Goal: Task Accomplishment & Management: Complete application form

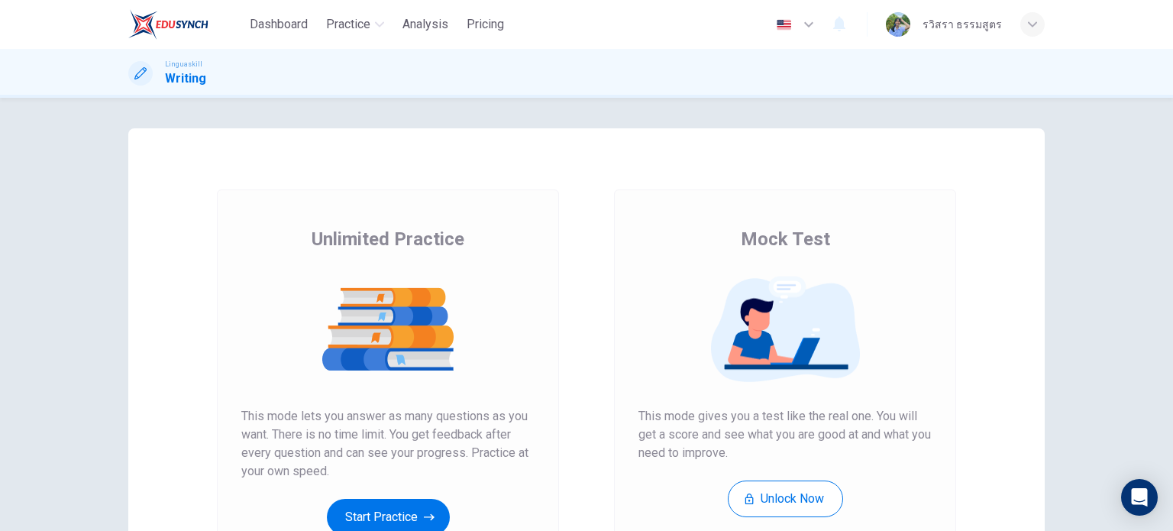
drag, startPoint x: 650, startPoint y: 431, endPoint x: 677, endPoint y: 436, distance: 27.1
click at [677, 436] on span "This mode gives you a test like the real one. You will get a score and see what…" at bounding box center [784, 434] width 293 height 55
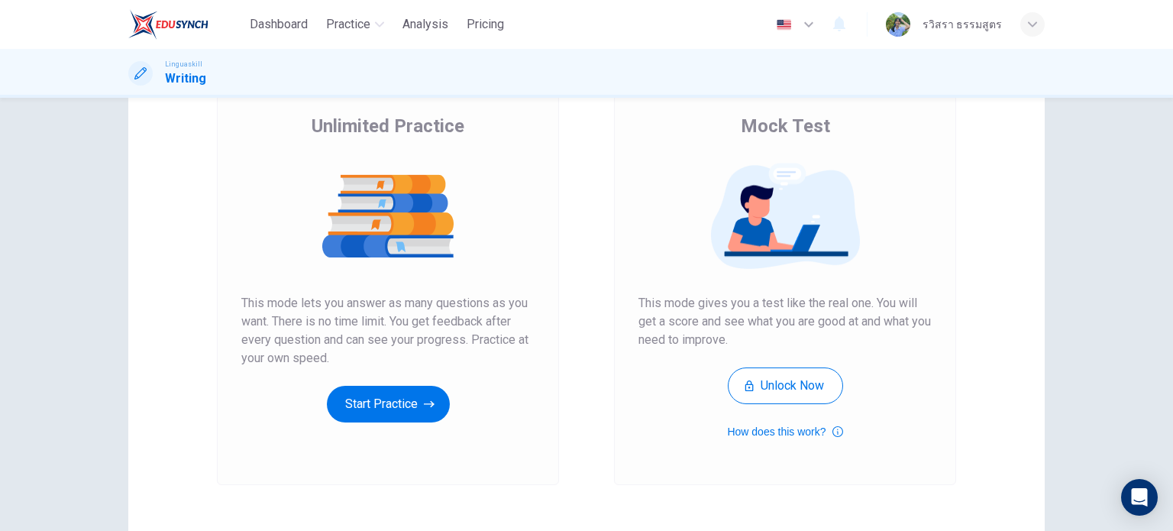
scroll to position [153, 0]
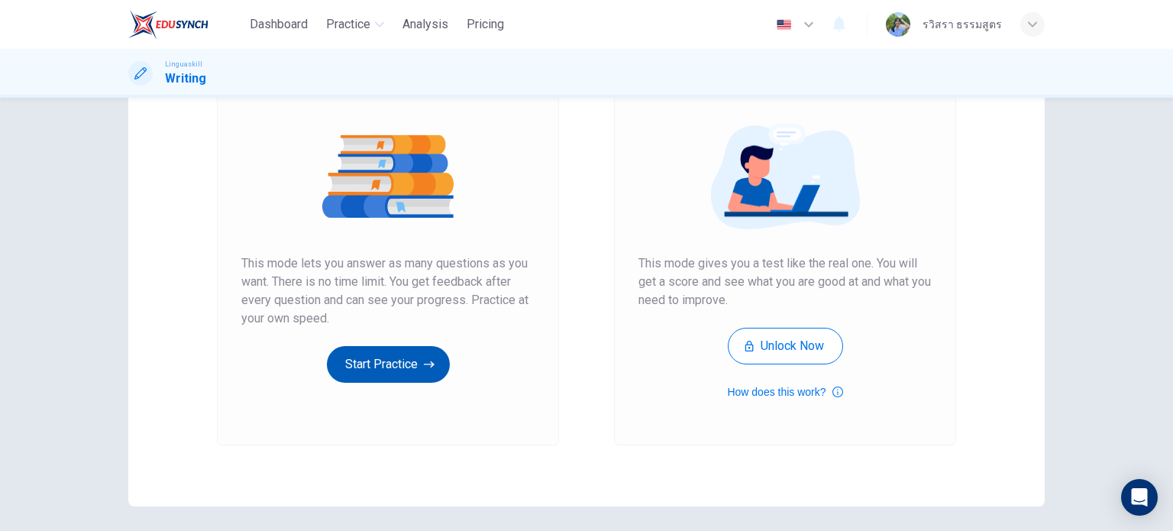
click at [369, 365] on button "Start Practice" at bounding box center [388, 364] width 123 height 37
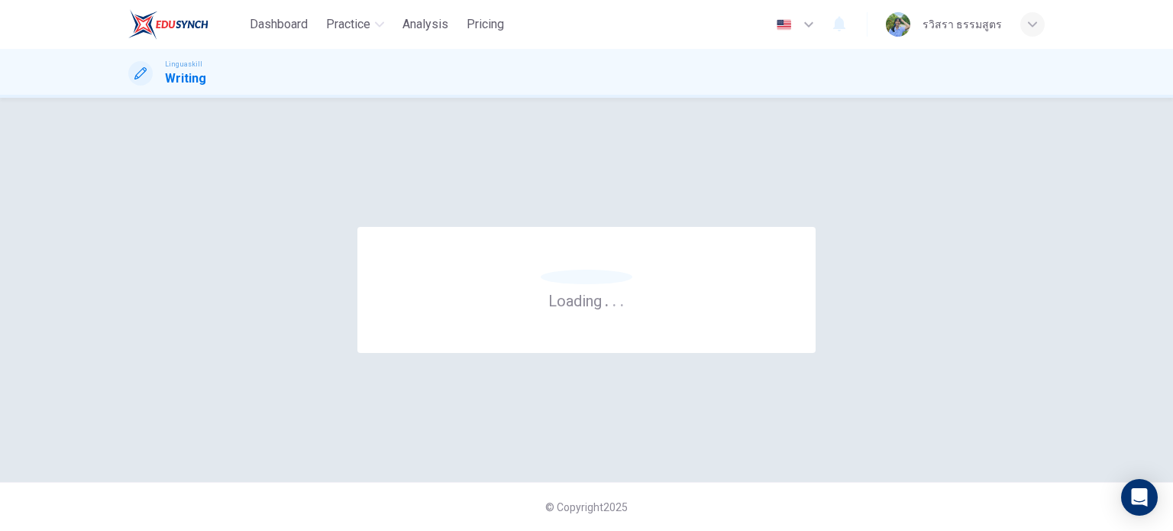
scroll to position [0, 0]
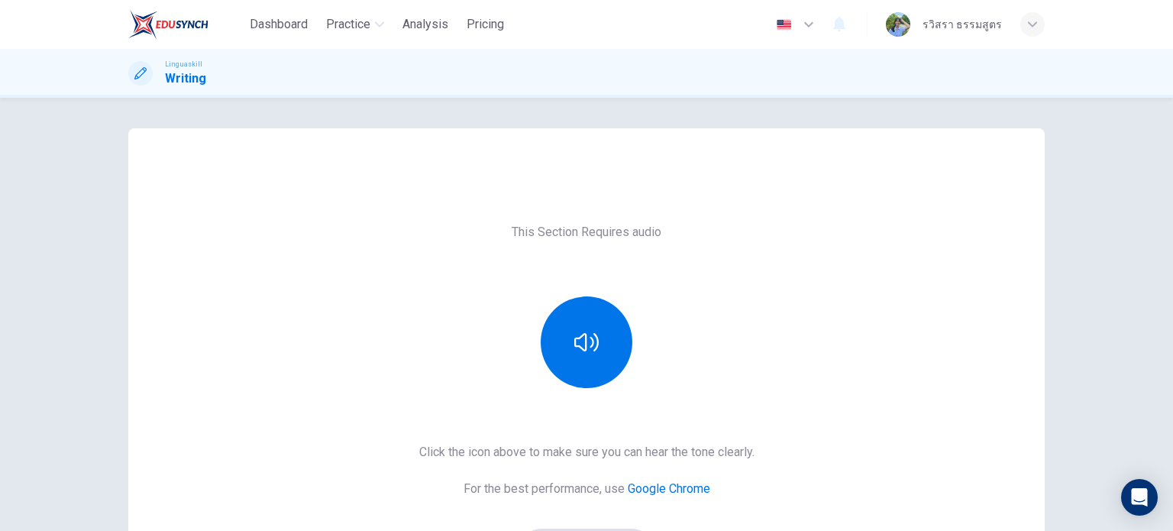
scroll to position [76, 0]
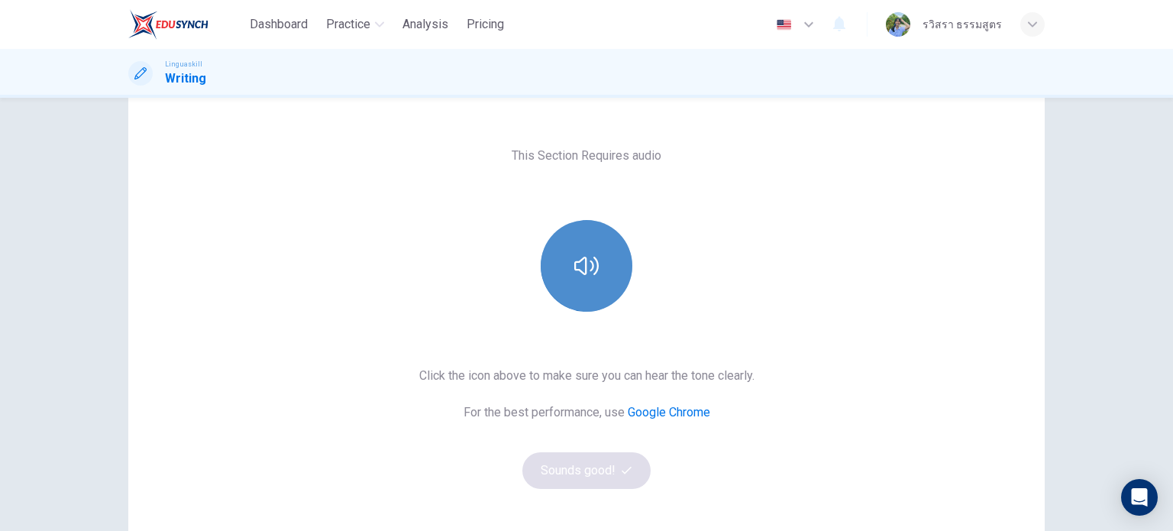
click at [581, 271] on icon "button" at bounding box center [586, 266] width 24 height 18
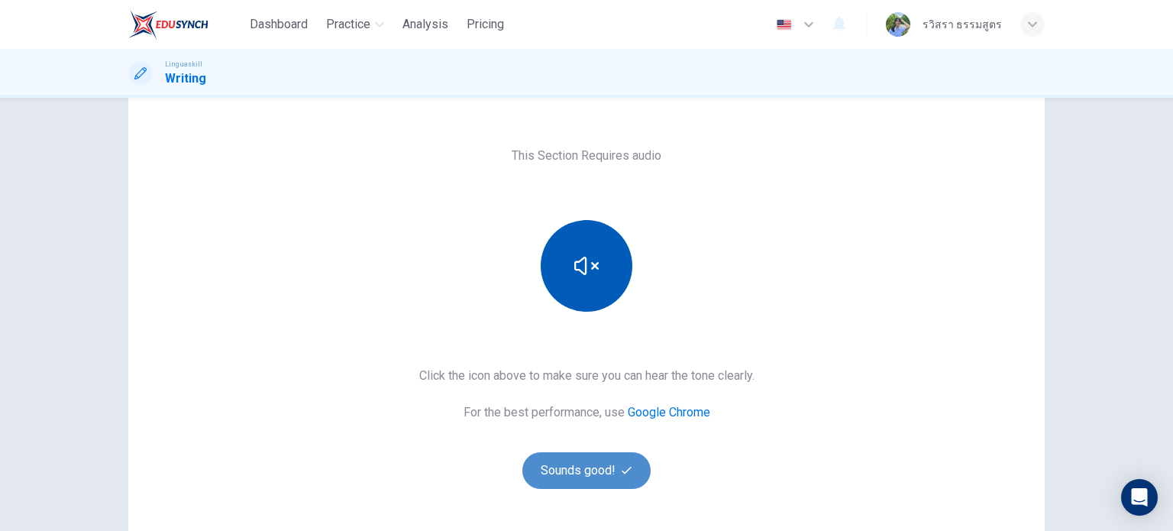
click at [550, 459] on button "Sounds good!" at bounding box center [586, 470] width 128 height 37
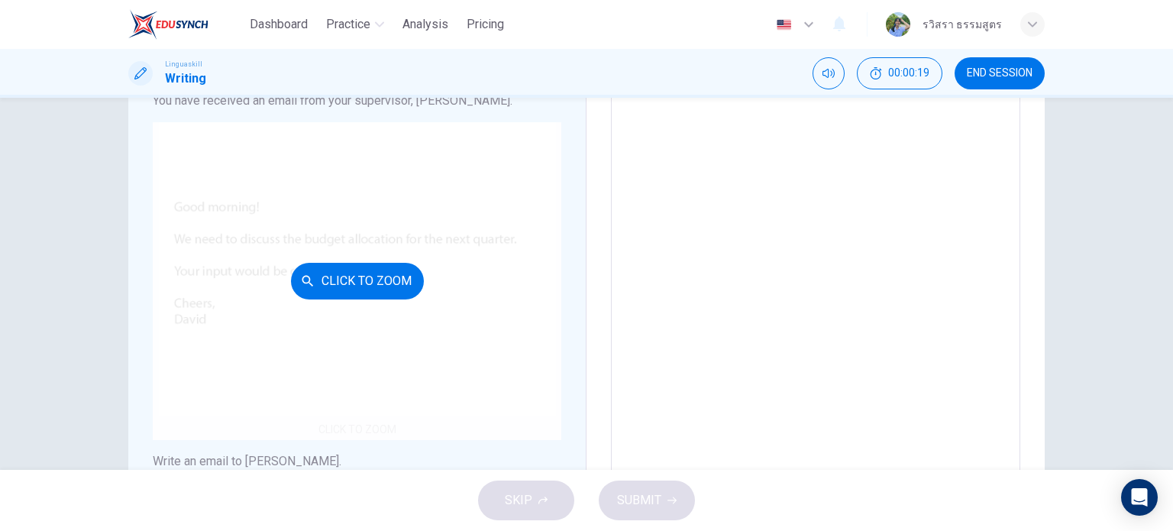
scroll to position [137, 0]
click at [345, 277] on button "Click to Zoom" at bounding box center [357, 284] width 133 height 37
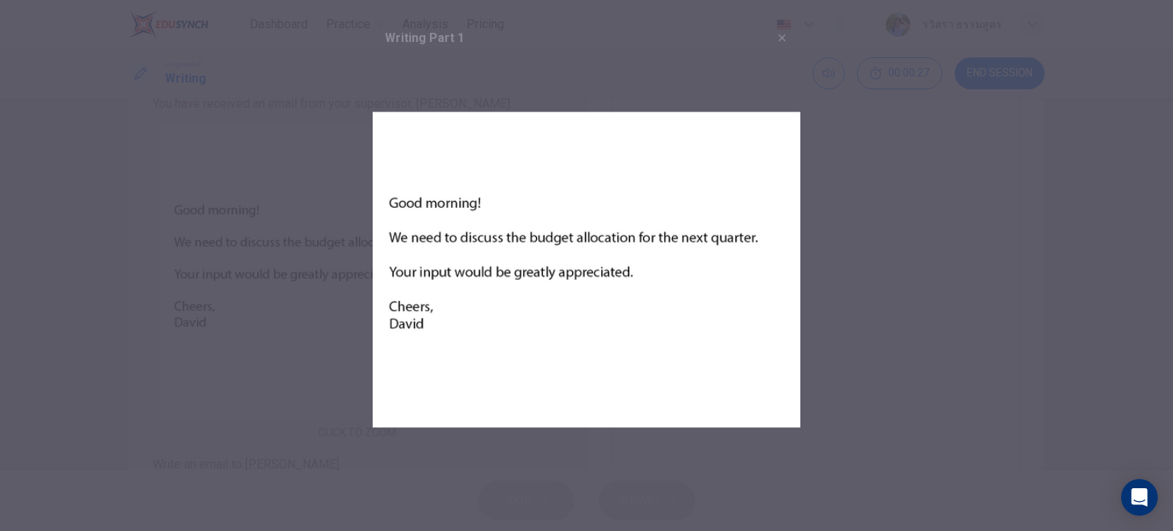
click at [786, 28] on button "button" at bounding box center [782, 37] width 24 height 24
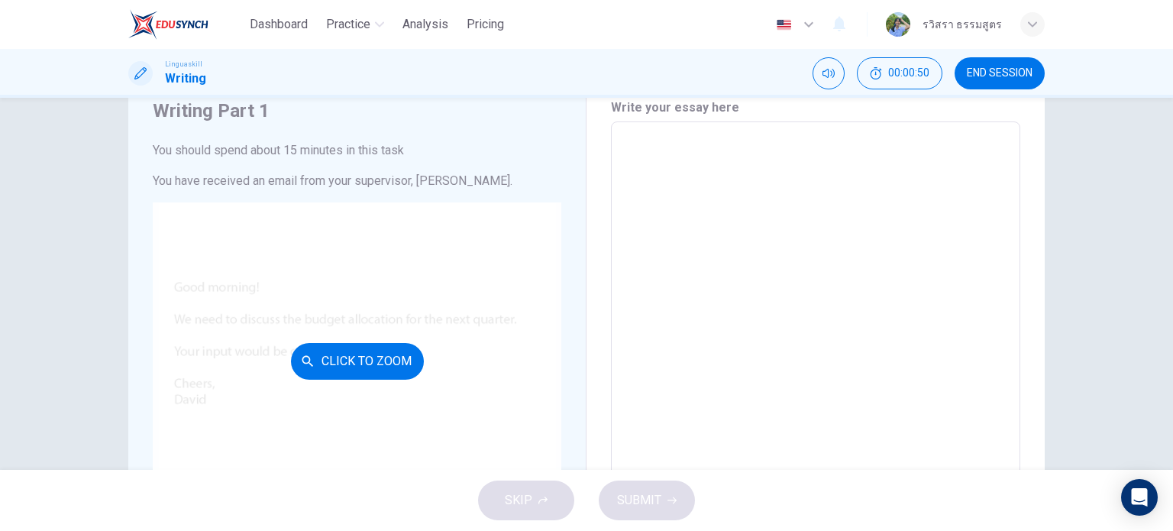
scroll to position [0, 0]
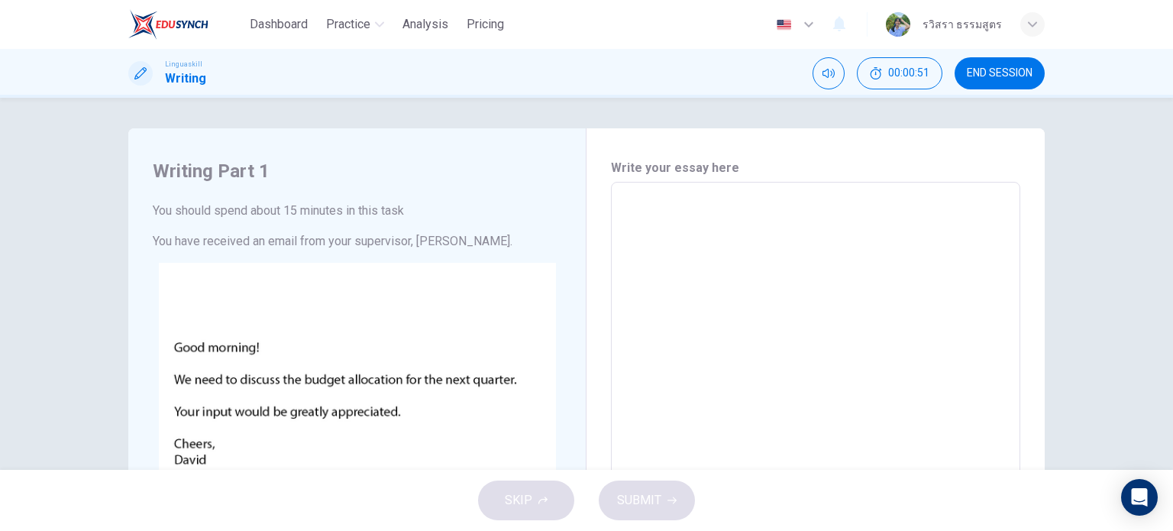
click at [658, 200] on textarea at bounding box center [815, 467] width 388 height 544
type textarea "t"
type textarea "x"
type textarea "T"
type textarea "x"
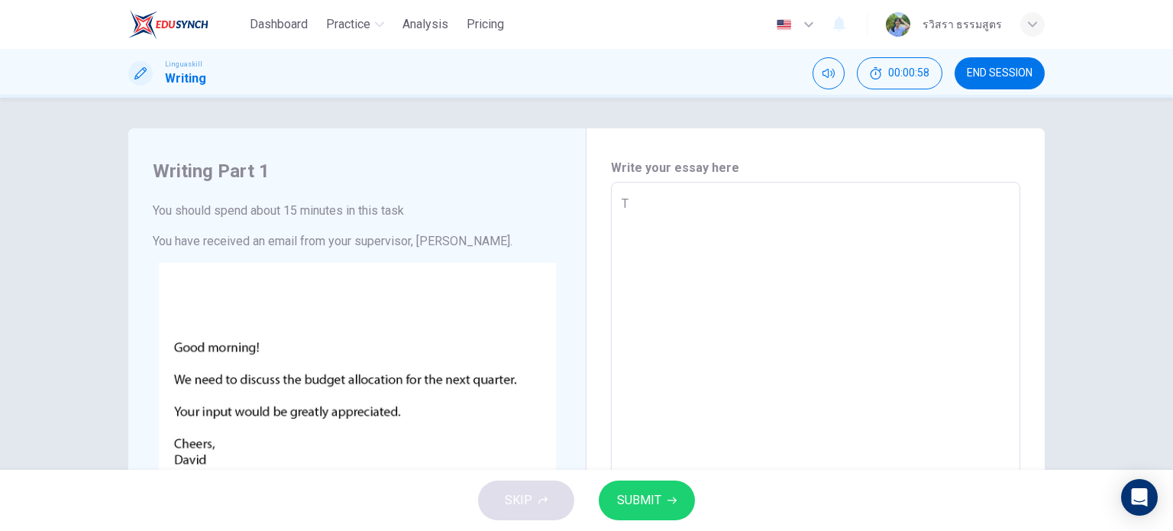
type textarea "To"
type textarea "x"
type textarea "To"
type textarea "x"
type textarea "To D"
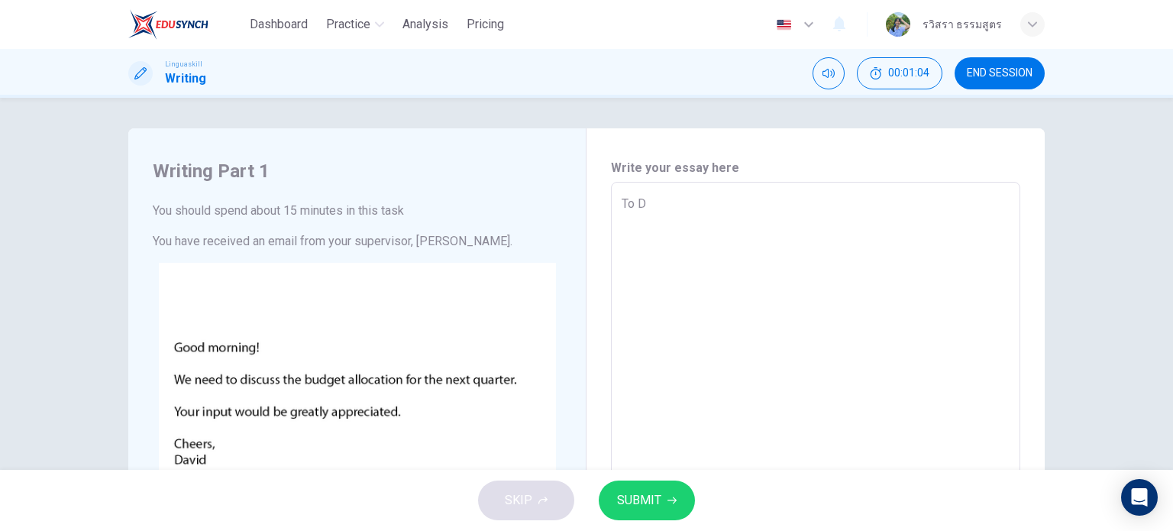
type textarea "x"
type textarea "To Da"
type textarea "x"
type textarea "To Dav"
type textarea "x"
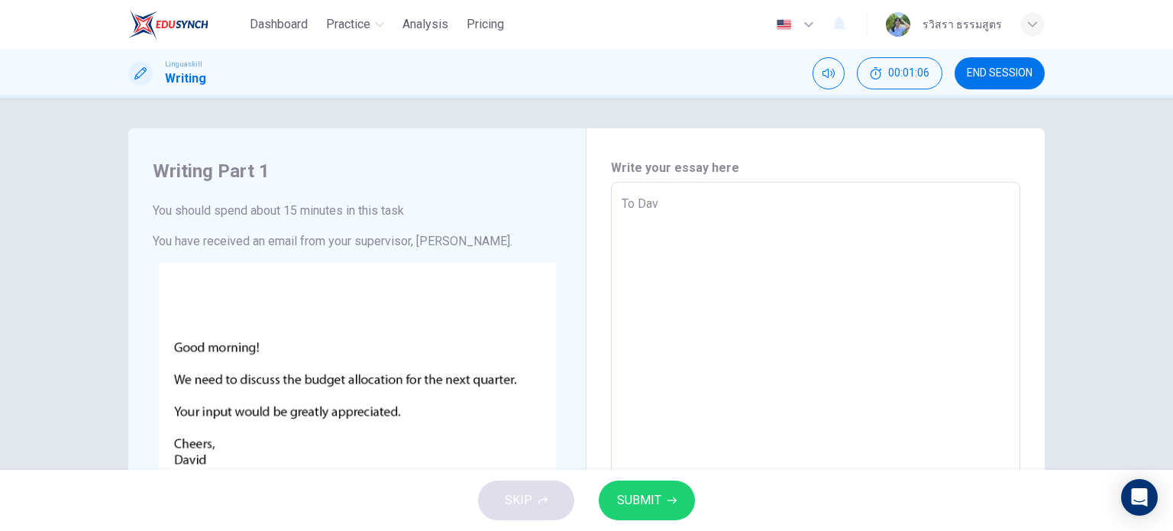
type textarea "To Davi"
type textarea "x"
type textarea "To [PERSON_NAME]"
type textarea "x"
type textarea "To [PERSON_NAME]"
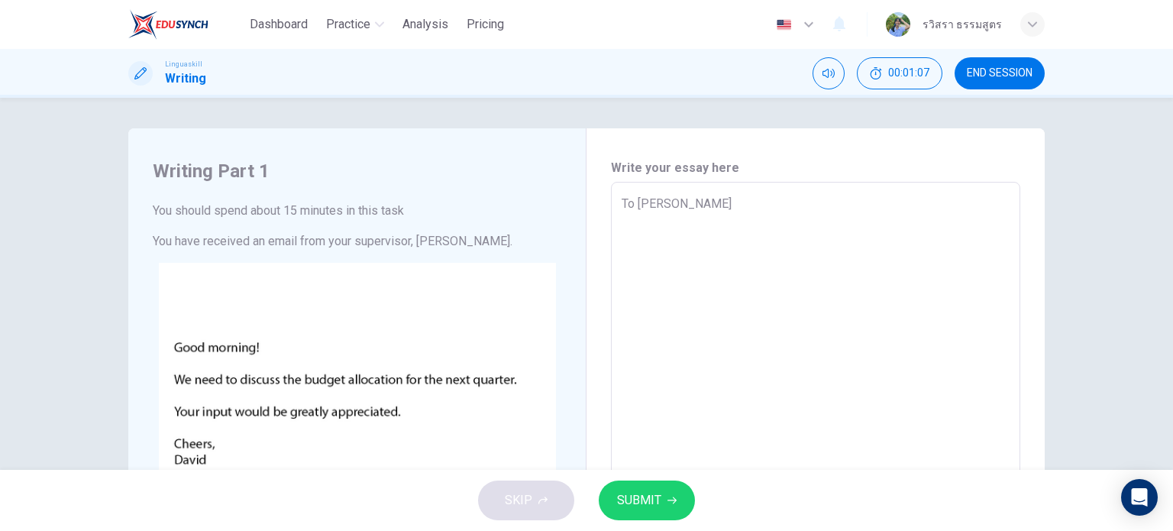
type textarea "x"
type textarea "To [PERSON_NAME]"
type textarea "x"
click at [657, 228] on textarea "To [PERSON_NAME]" at bounding box center [815, 467] width 388 height 544
click at [685, 218] on textarea "To [PERSON_NAME]" at bounding box center [815, 467] width 388 height 544
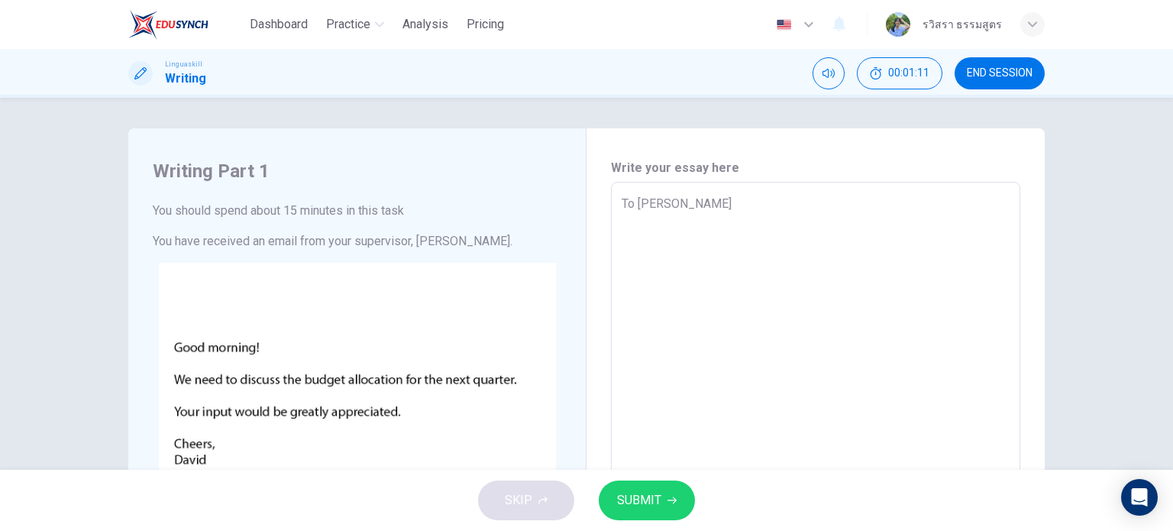
type textarea "To [PERSON_NAME]"
type textarea "x"
type textarea "To [PERSON_NAME]"
type textarea "x"
type textarea "To [PERSON_NAME] ab"
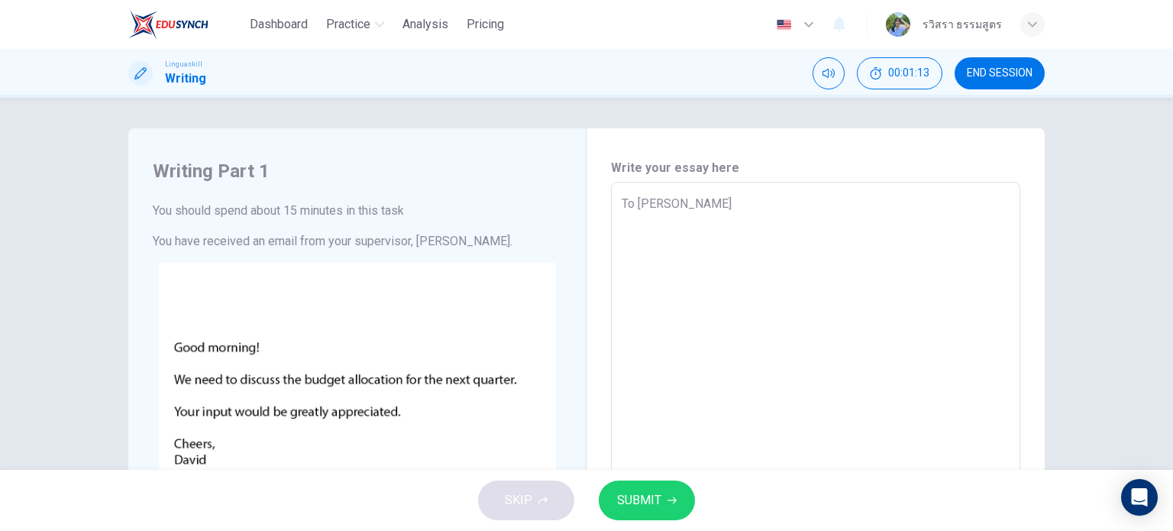
type textarea "x"
type textarea "To [PERSON_NAME] abp"
type textarea "x"
type textarea "To [PERSON_NAME] ab"
type textarea "x"
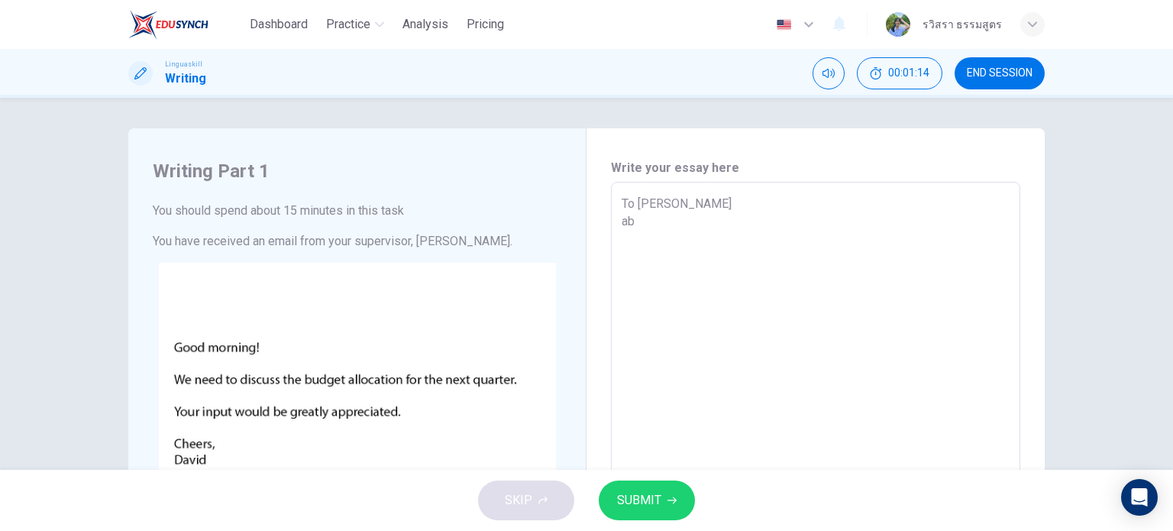
type textarea "To [PERSON_NAME]"
type textarea "x"
type textarea "To [PERSON_NAME]"
type textarea "x"
type textarea "To [PERSON_NAME] about"
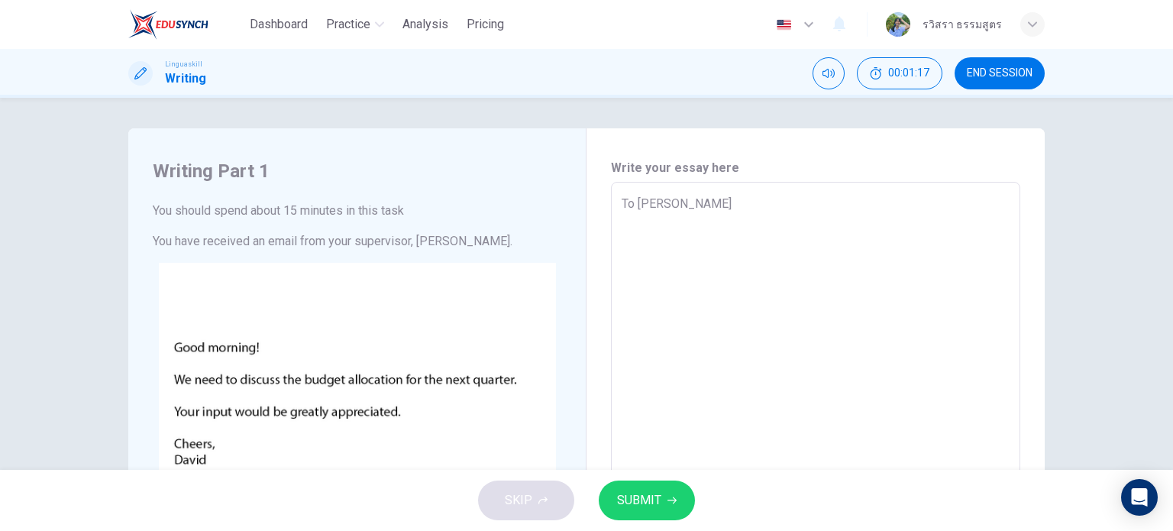
type textarea "x"
type textarea "To [PERSON_NAME] about"
type textarea "x"
click at [621, 220] on textarea "To [PERSON_NAME] about" at bounding box center [815, 467] width 388 height 544
click at [624, 224] on textarea "To [PERSON_NAME] about" at bounding box center [815, 467] width 388 height 544
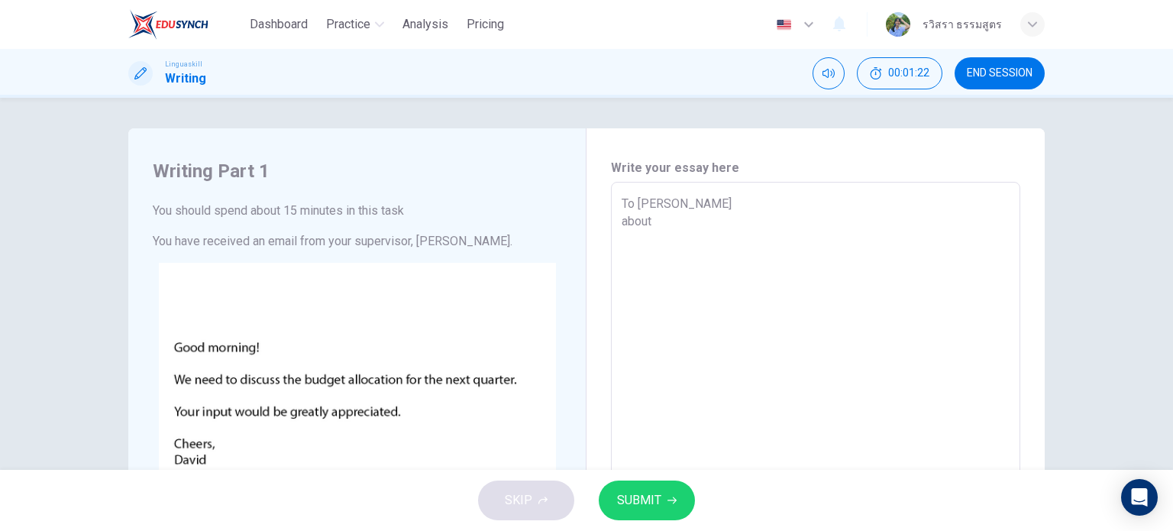
type textarea "To [PERSON_NAME]"
type textarea "x"
type textarea "To [PERSON_NAME] About"
type textarea "x"
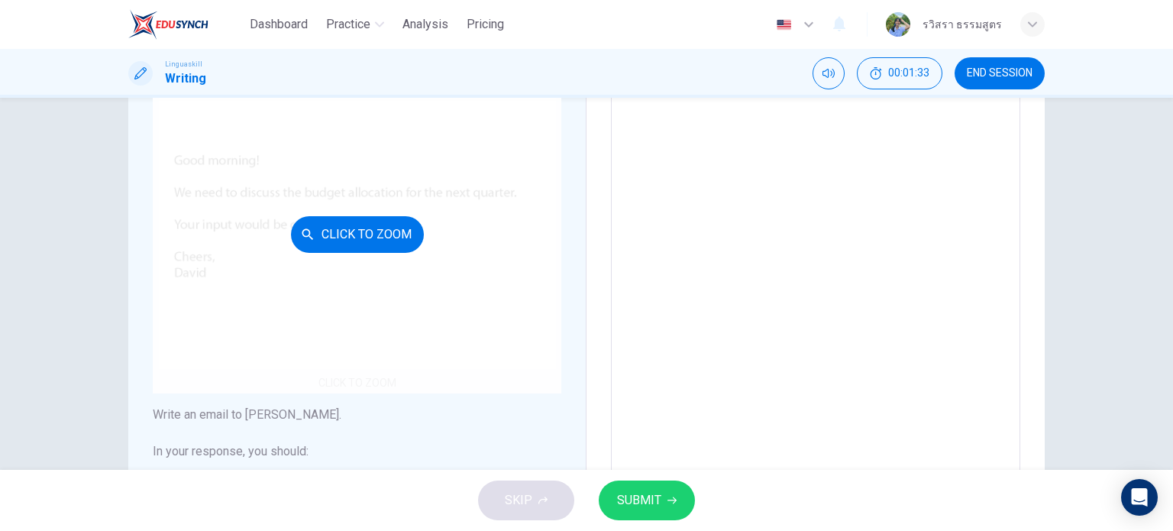
scroll to position [137, 0]
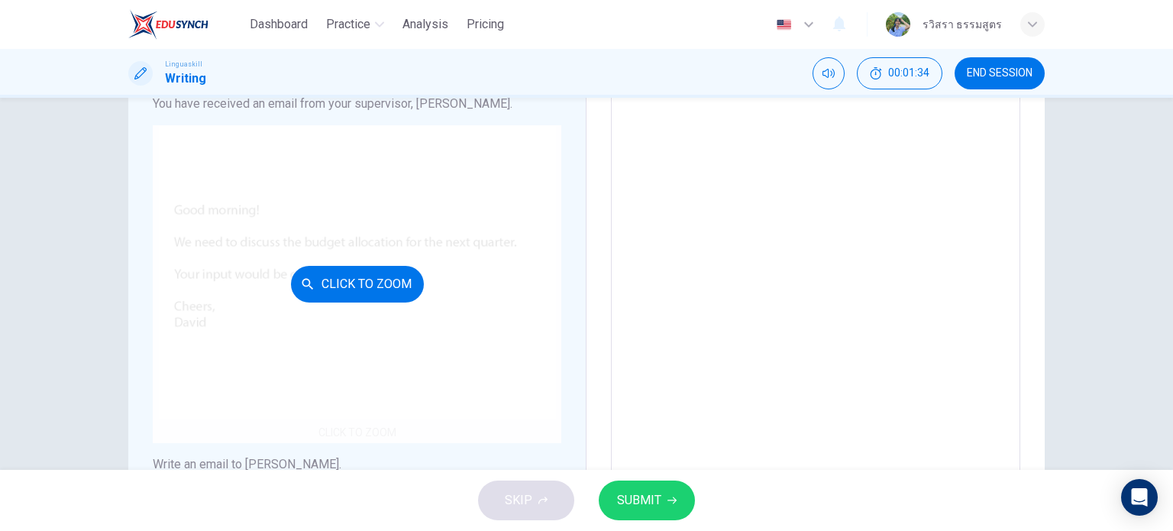
type textarea "To [PERSON_NAME] About"
click at [349, 302] on div "Click to Zoom" at bounding box center [357, 284] width 408 height 318
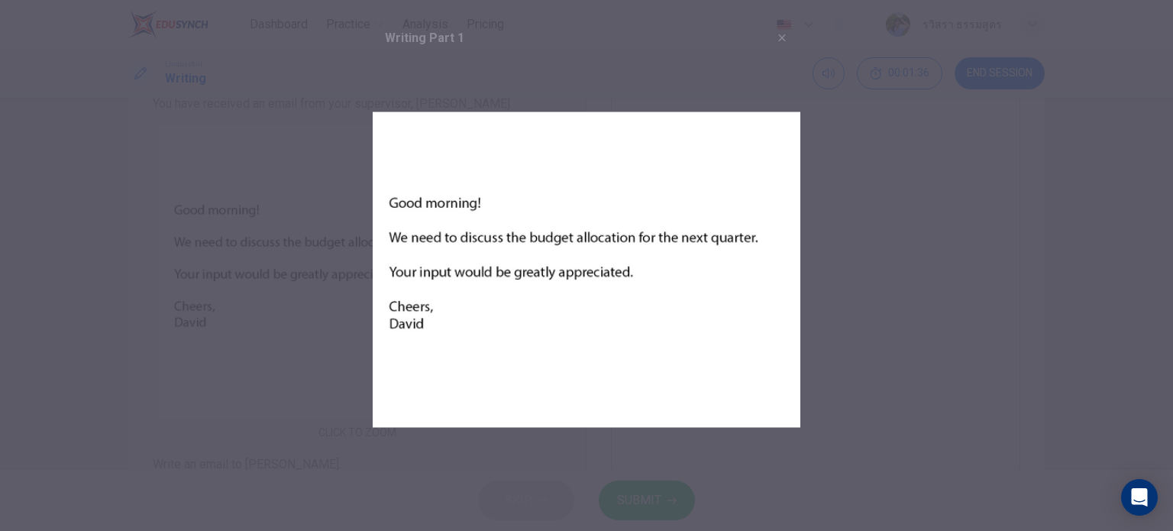
click at [797, 41] on div "Writing Part 1" at bounding box center [587, 37] width 428 height 37
click at [779, 37] on icon "button" at bounding box center [782, 37] width 12 height 12
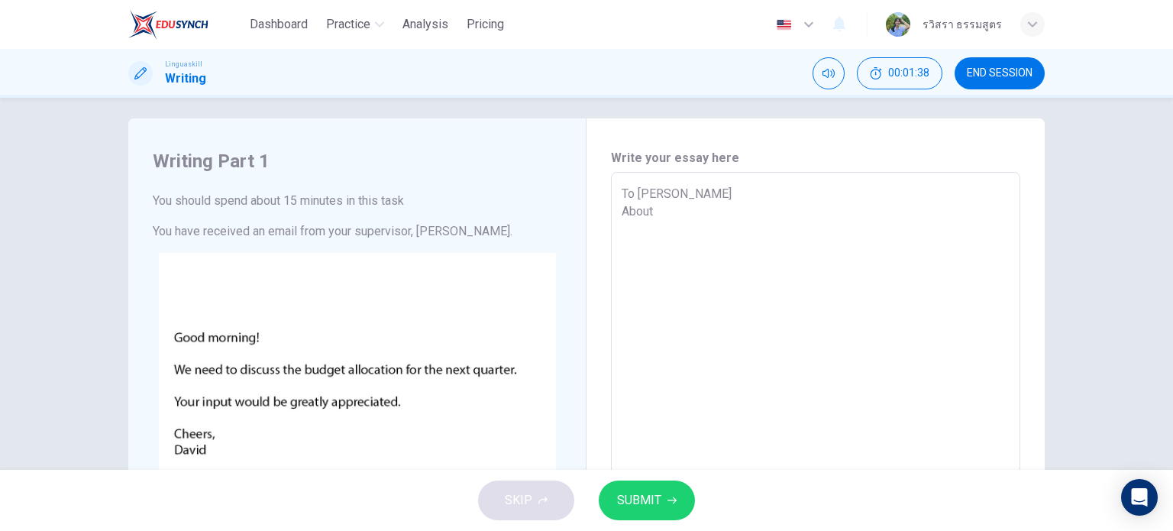
scroll to position [0, 0]
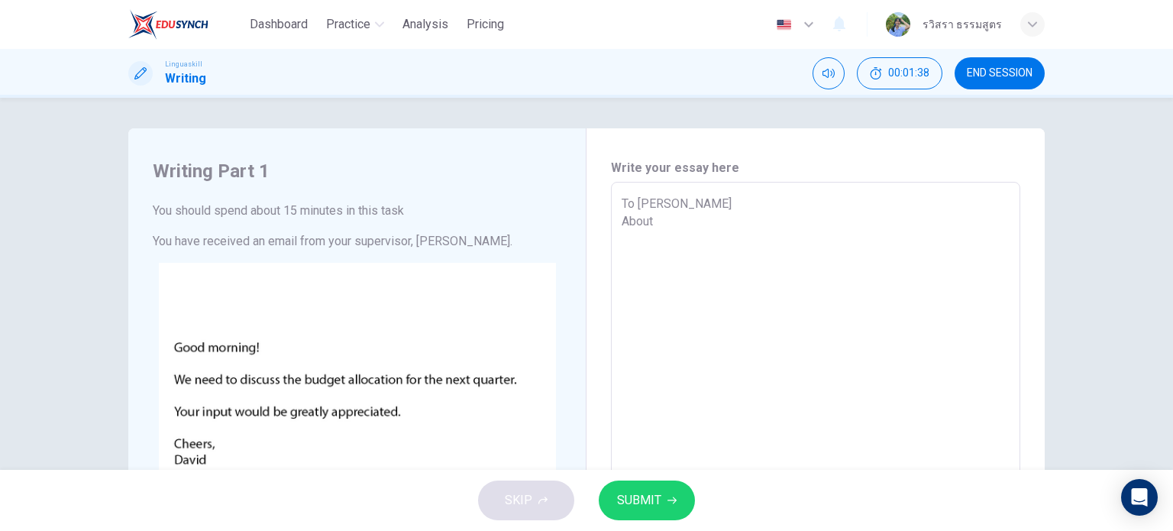
type textarea "x"
click at [671, 227] on textarea "To [PERSON_NAME] About" at bounding box center [815, 467] width 388 height 544
type textarea "To [PERSON_NAME] About t"
type textarea "x"
type textarea "To [PERSON_NAME] About th"
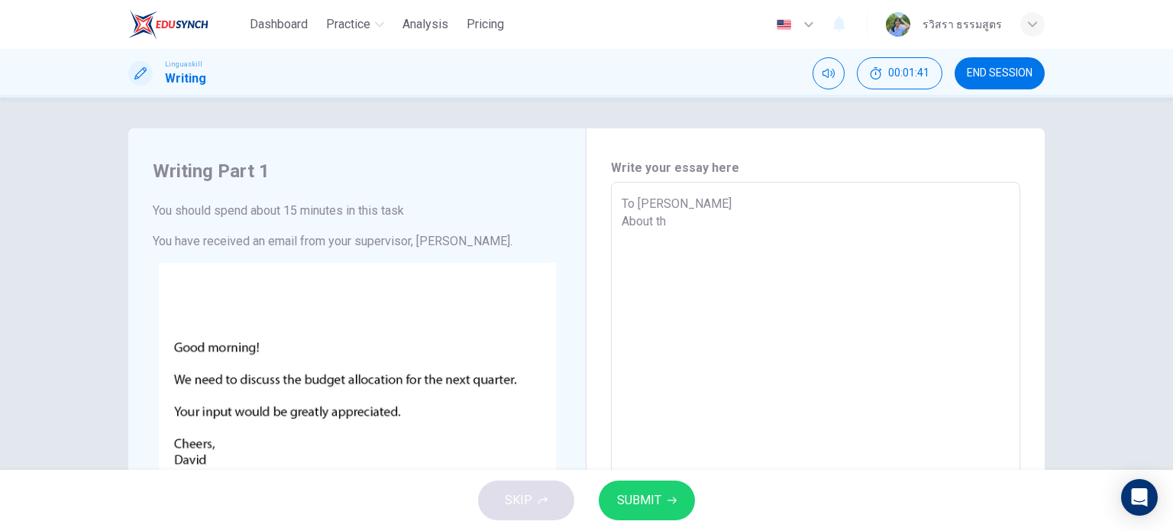
type textarea "x"
type textarea "To [PERSON_NAME] About the"
type textarea "x"
type textarea "To [PERSON_NAME] About the"
type textarea "x"
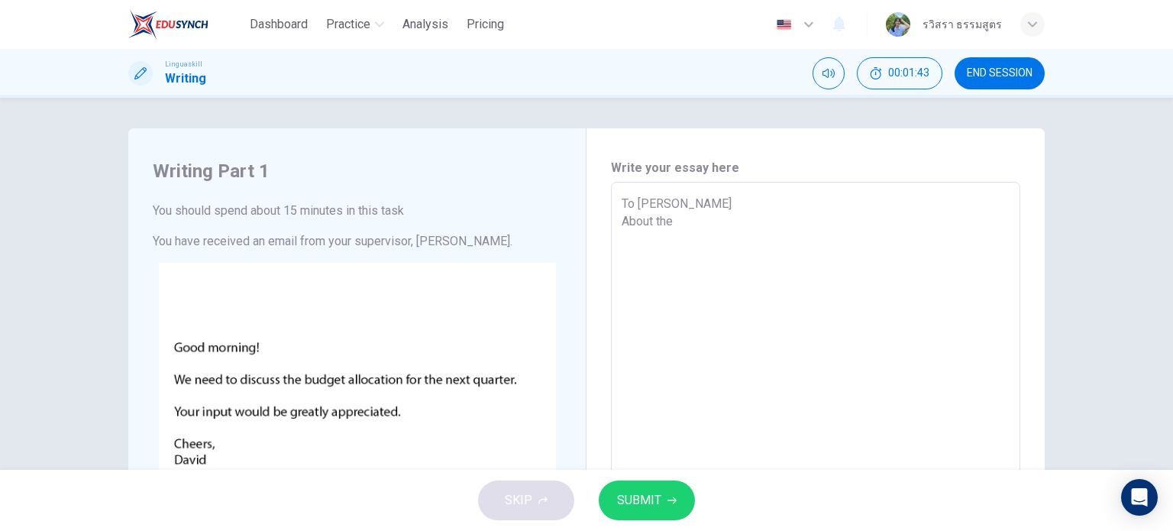
type textarea "To [PERSON_NAME] About the i"
type textarea "x"
type textarea "To [PERSON_NAME] About the id"
type textarea "x"
type textarea "To [PERSON_NAME] About the [PERSON_NAME]"
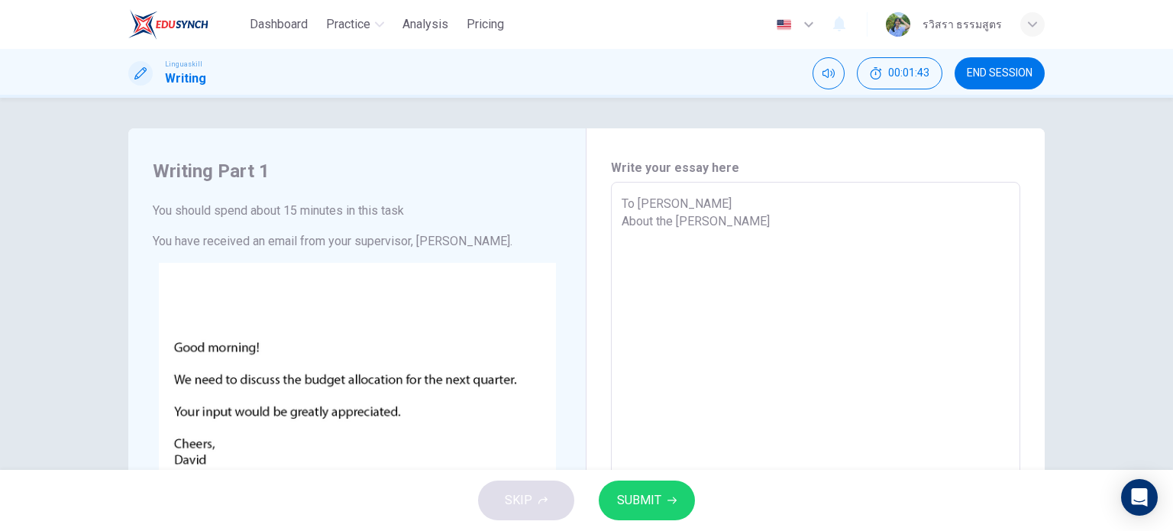
type textarea "x"
type textarea "To [PERSON_NAME] About the idar"
type textarea "x"
type textarea "To [PERSON_NAME] About the [PERSON_NAME]"
type textarea "x"
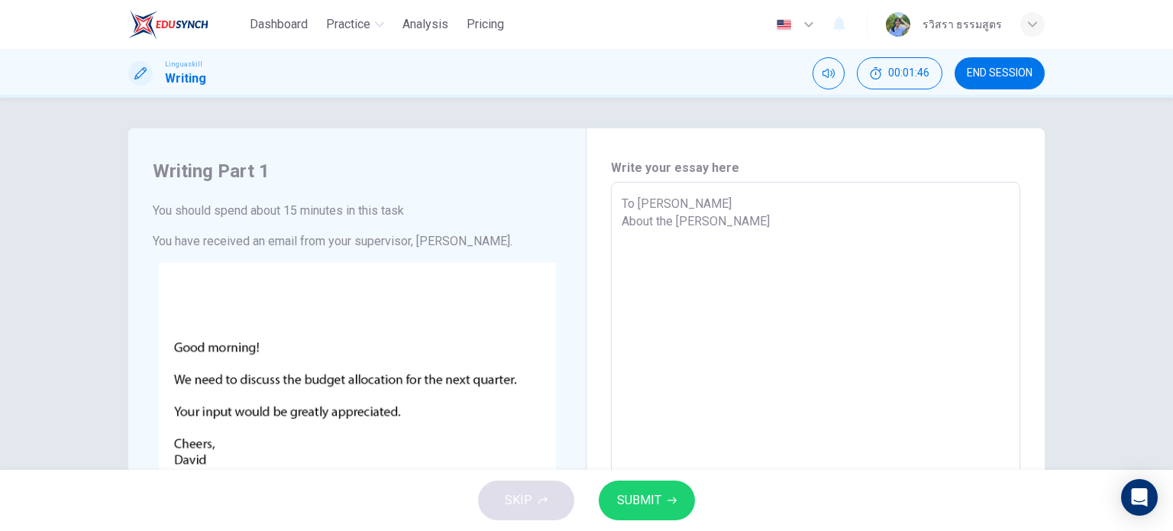
type textarea "To [PERSON_NAME] About the idae"
type textarea "x"
type textarea "To [PERSON_NAME] About the idaea"
type textarea "x"
type textarea "To [PERSON_NAME] About the idae"
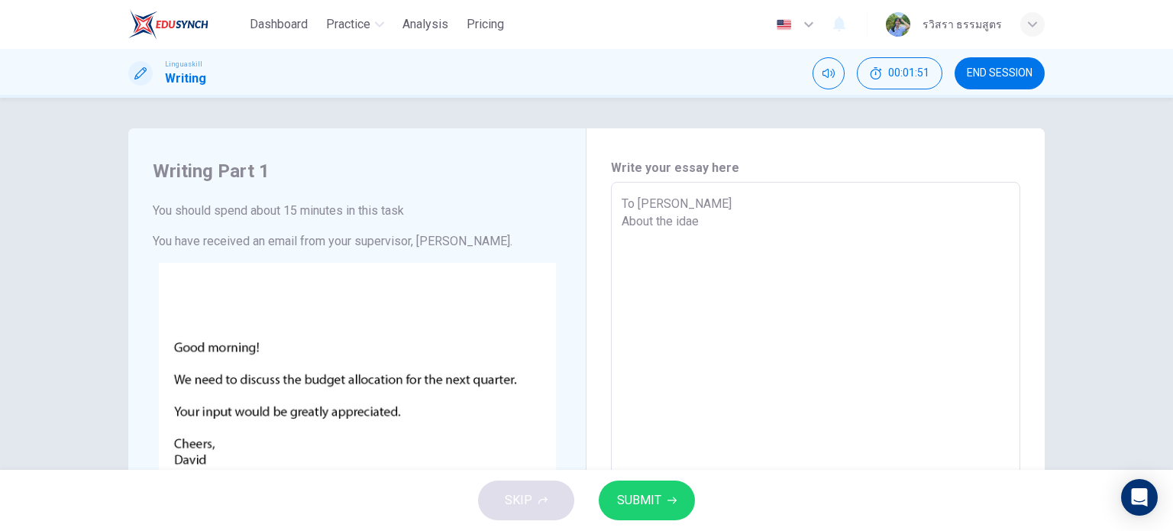
type textarea "x"
type textarea "To [PERSON_NAME] About the [PERSON_NAME]"
type textarea "x"
type textarea "To [PERSON_NAME] About the id"
type textarea "x"
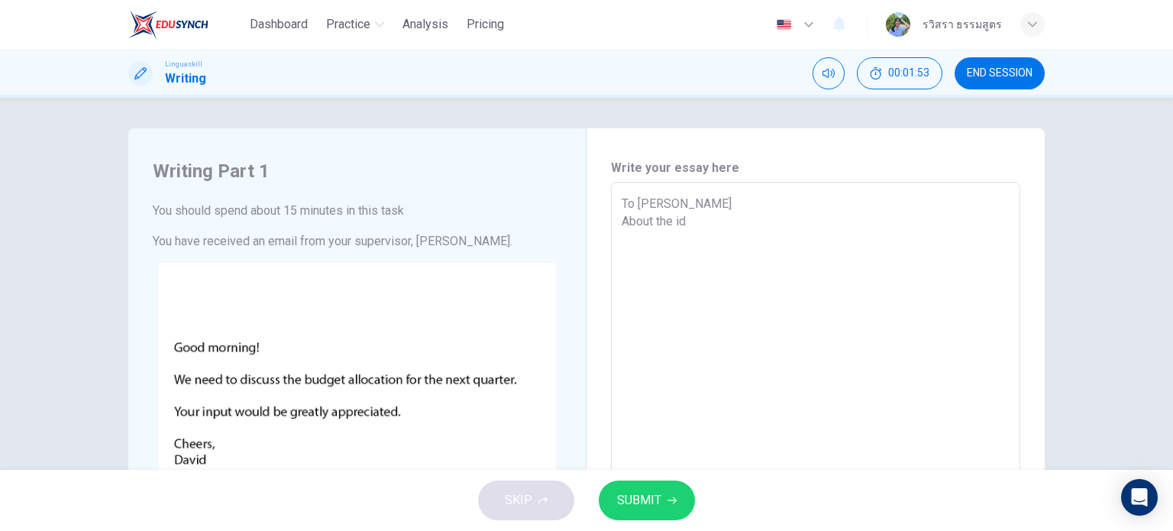
type textarea "To [PERSON_NAME] About the ide"
type textarea "x"
type textarea "To [PERSON_NAME] About the idea"
type textarea "x"
type textarea "To [PERSON_NAME] About the idea"
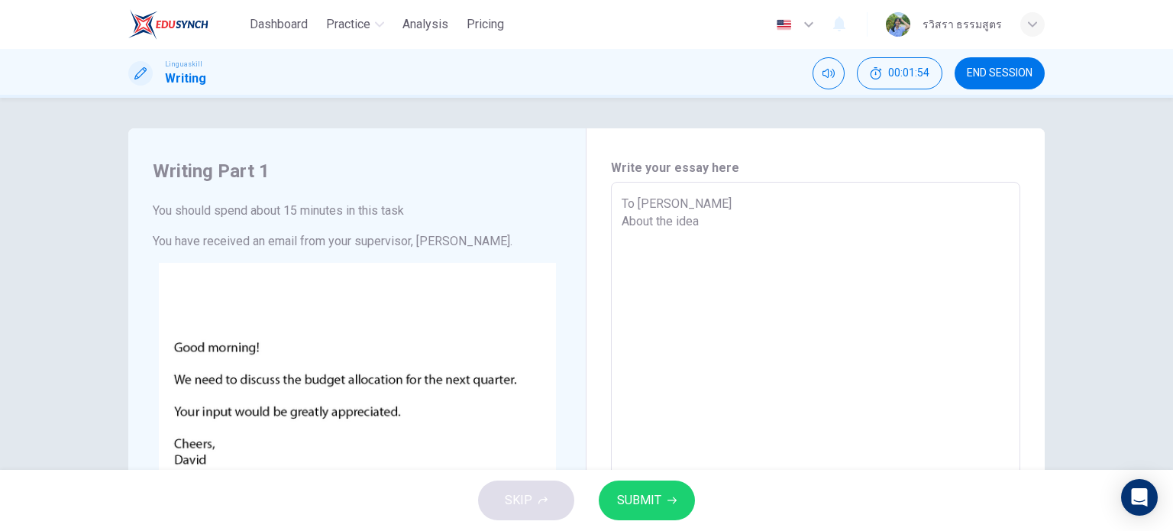
type textarea "x"
type textarea "To [PERSON_NAME] About the idea o"
type textarea "x"
type textarea "To [PERSON_NAME] About the idea of"
type textarea "x"
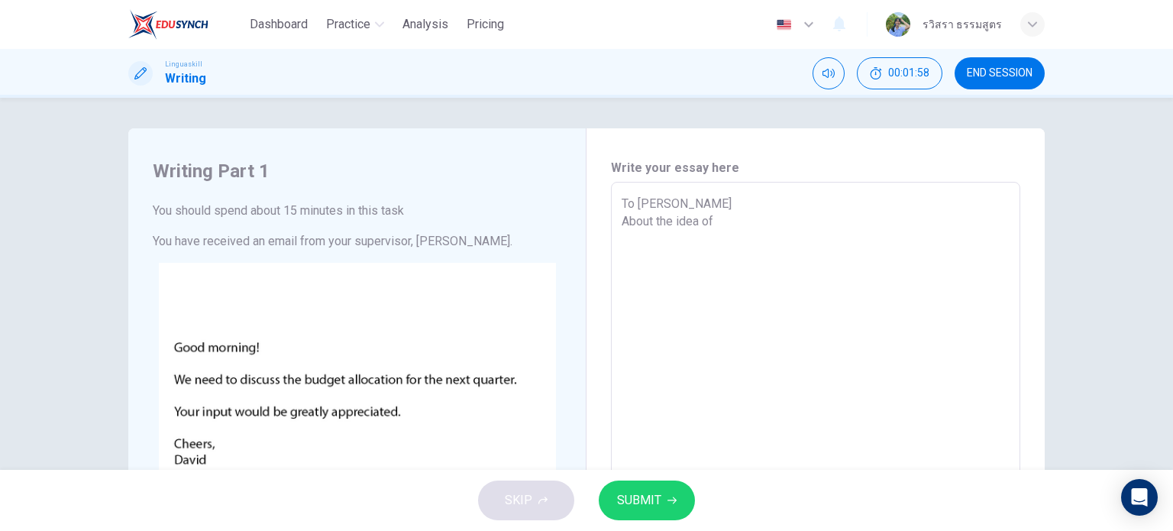
type textarea "To [PERSON_NAME] About the idea of"
type textarea "x"
type textarea "To [PERSON_NAME] About the idea of b"
type textarea "x"
type textarea "To [PERSON_NAME] About the idea of bu"
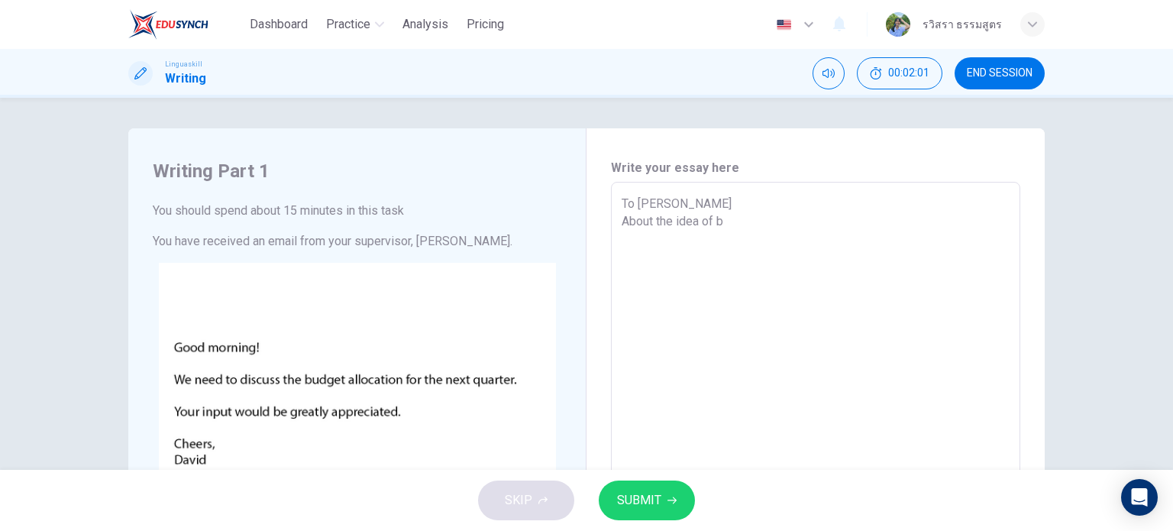
type textarea "x"
type textarea "To [PERSON_NAME] About the idea of bud"
type textarea "x"
type textarea "To [PERSON_NAME] About the idea of budg"
type textarea "x"
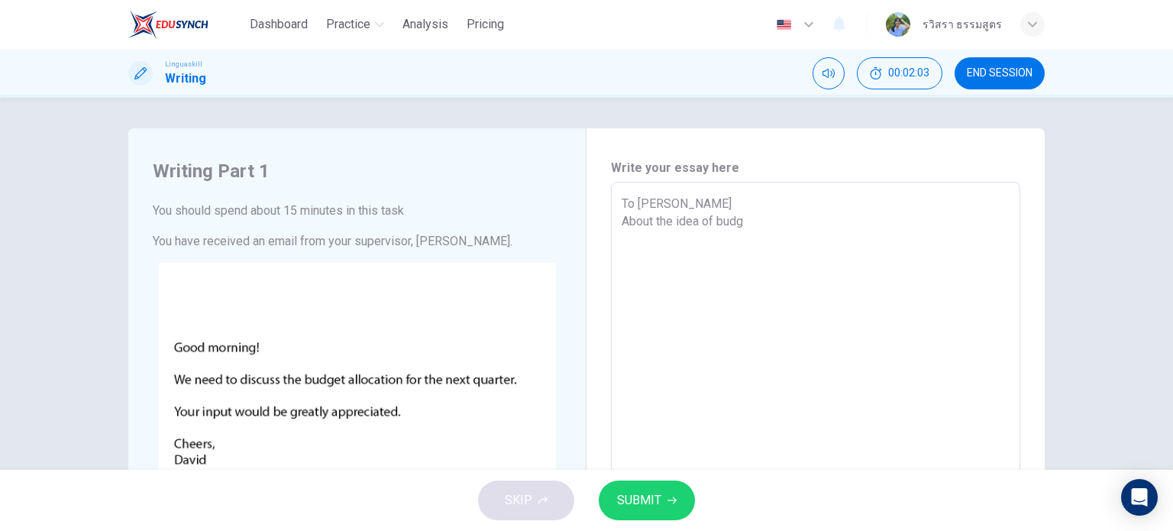
type textarea "To [PERSON_NAME] About the idea of budge"
type textarea "x"
type textarea "To [PERSON_NAME] About the idea of budget"
type textarea "x"
type textarea "To [PERSON_NAME] About the idea of budget"
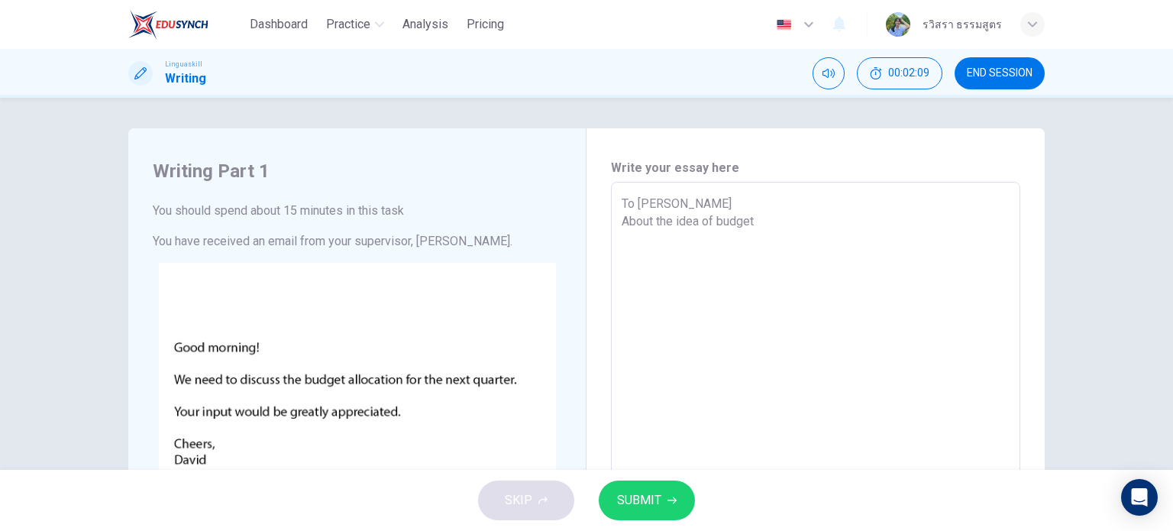
type textarea "x"
type textarea "To [PERSON_NAME] About the idea of budget a"
type textarea "x"
type textarea "To [PERSON_NAME] About the idea of budget al"
type textarea "x"
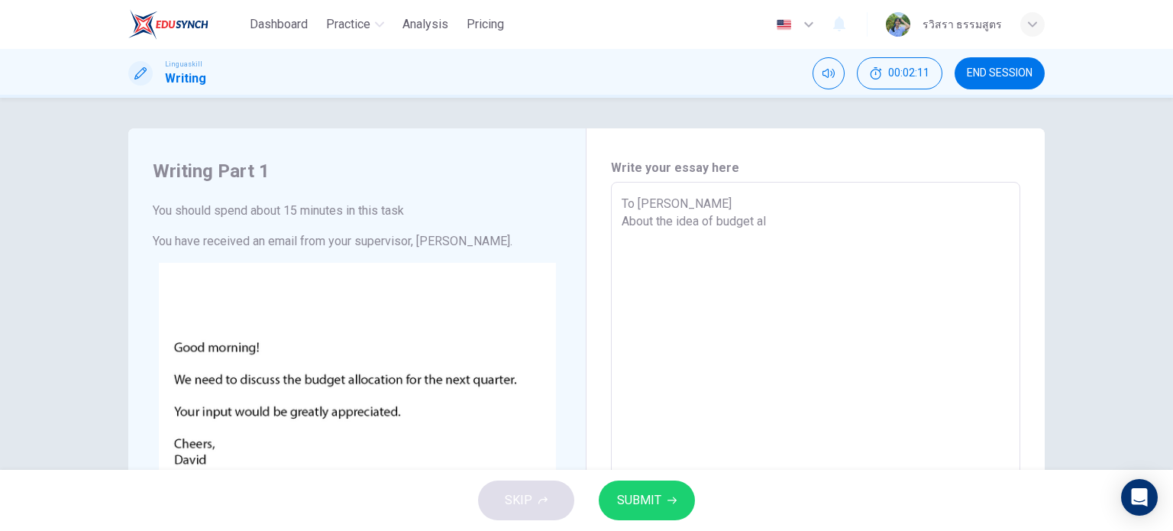
type textarea "To [PERSON_NAME] About the idea of budget all"
type textarea "x"
type textarea "To [PERSON_NAME] About the idea of budget allo"
type textarea "x"
type textarea "To [PERSON_NAME] About the idea of budget alloc"
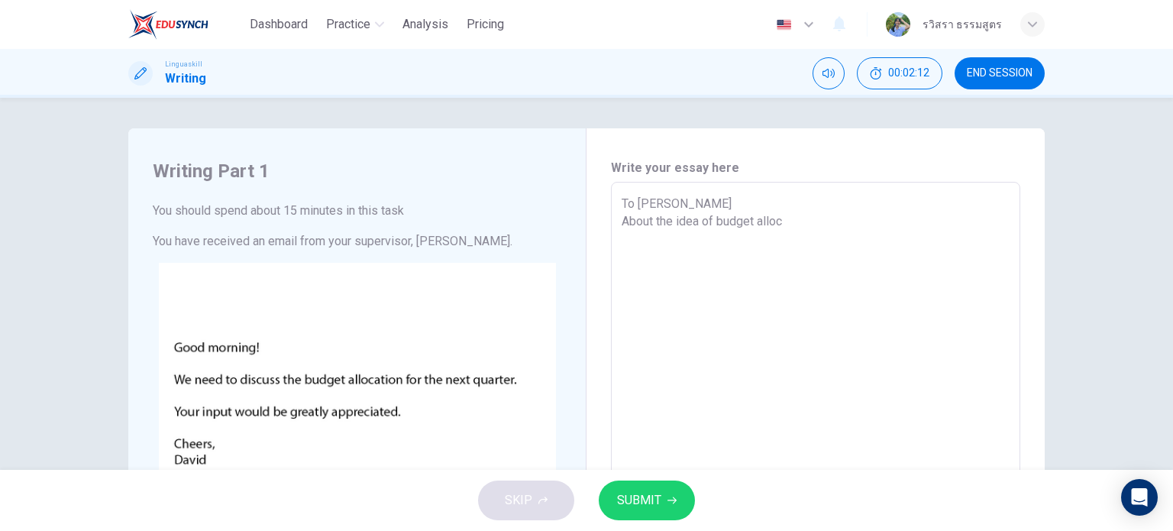
type textarea "x"
type textarea "To [PERSON_NAME] About the idea of budget alloca"
type textarea "x"
type textarea "To [PERSON_NAME] About the idea of budget allocat"
type textarea "x"
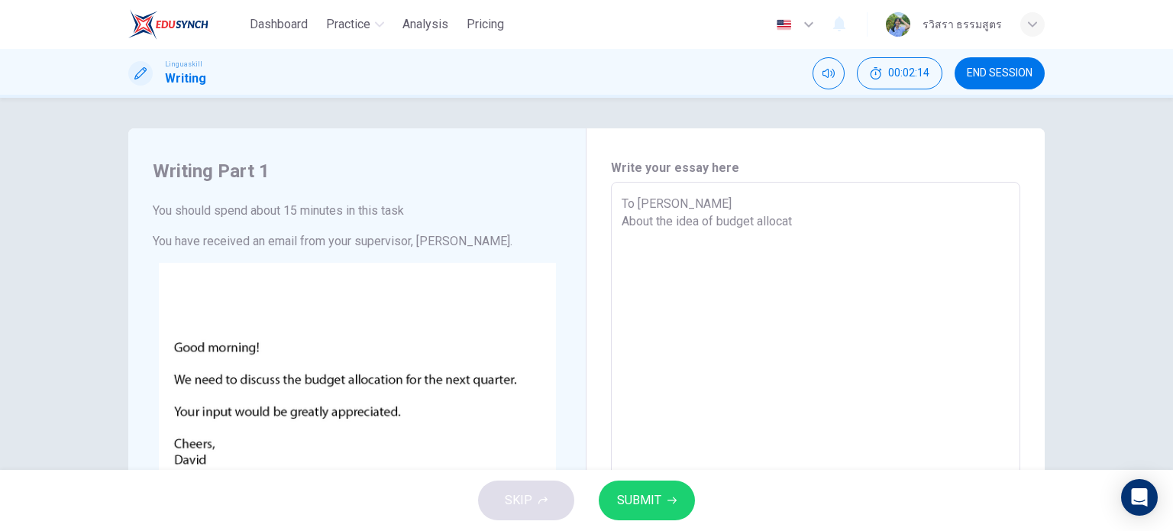
type textarea "To [PERSON_NAME] About the idea of budget allocati"
type textarea "x"
type textarea "To [PERSON_NAME] About the idea of budget allocatio"
type textarea "x"
type textarea "To [PERSON_NAME] About the idea of budget allocatiom"
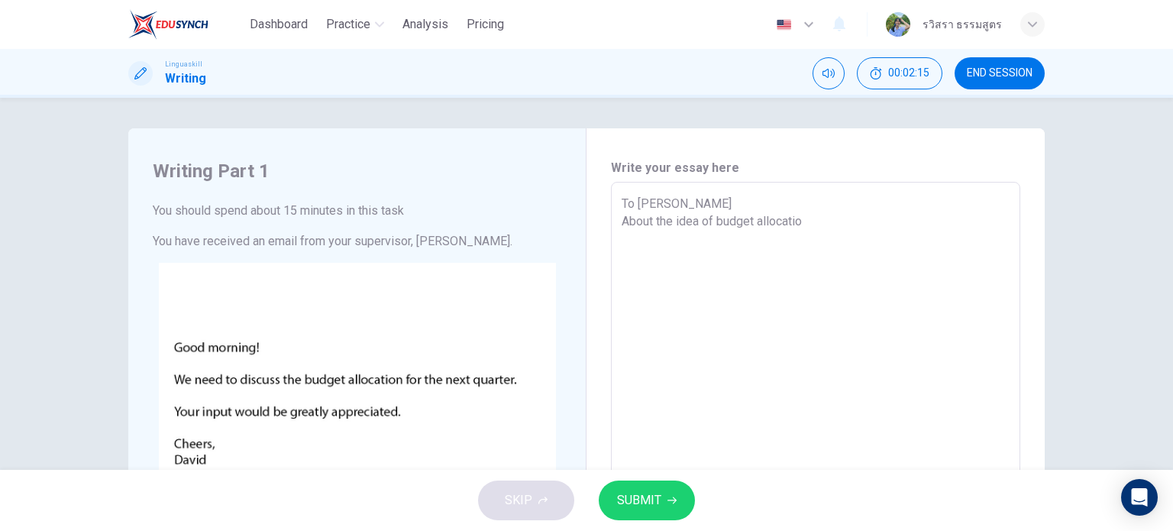
type textarea "x"
type textarea "To [PERSON_NAME] About the idea of budget allocatio"
type textarea "x"
type textarea "To [PERSON_NAME] About the idea of budget allocation"
type textarea "x"
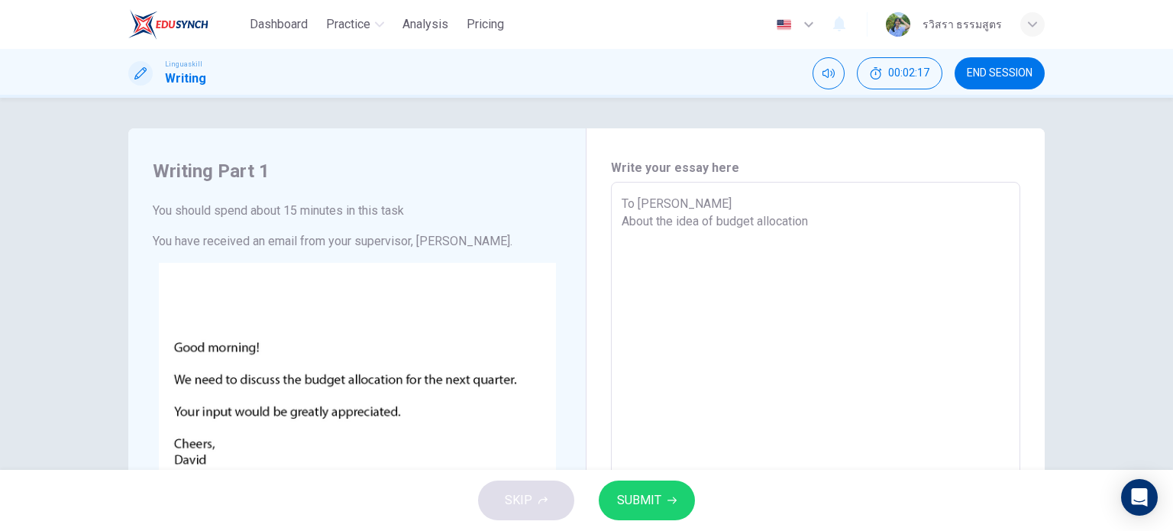
type textarea "To [PERSON_NAME] About the idea of budget allocation"
type textarea "x"
type textarea "To [PERSON_NAME] About the idea of budget allocation"
type textarea "x"
type textarea "To [PERSON_NAME] About the idea of budget allocation"
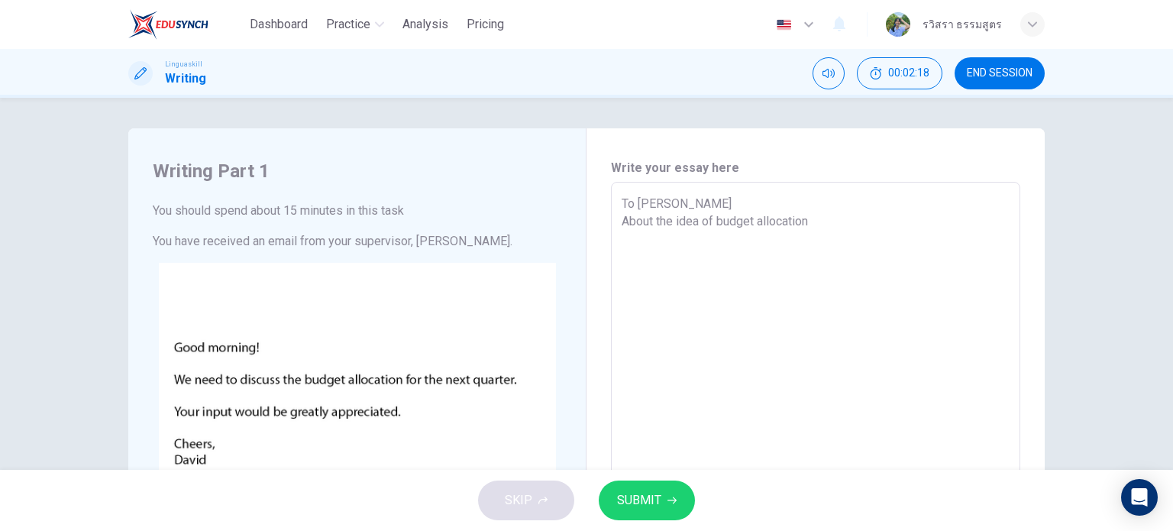
type textarea "x"
type textarea "To [PERSON_NAME] About the idea of budget allocation"
type textarea "x"
type textarea "To [PERSON_NAME] About the idea of budget allocation"
type textarea "x"
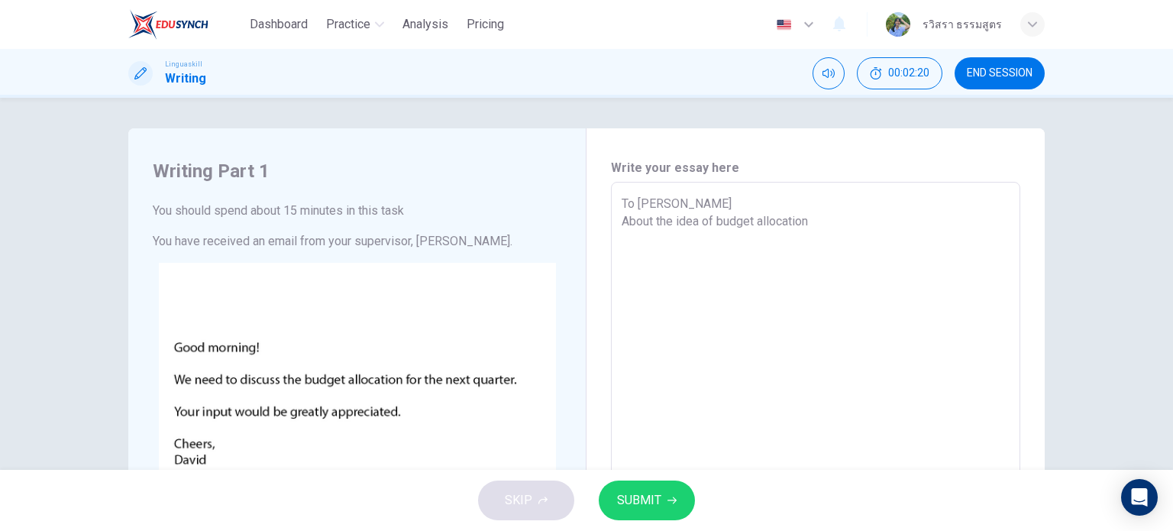
type textarea "To [PERSON_NAME] About the idea of budget allocation"
type textarea "x"
type textarea "To [PERSON_NAME] About the idea of budget allocation"
type textarea "x"
type textarea "To [PERSON_NAME] About the idea of budget allocation G"
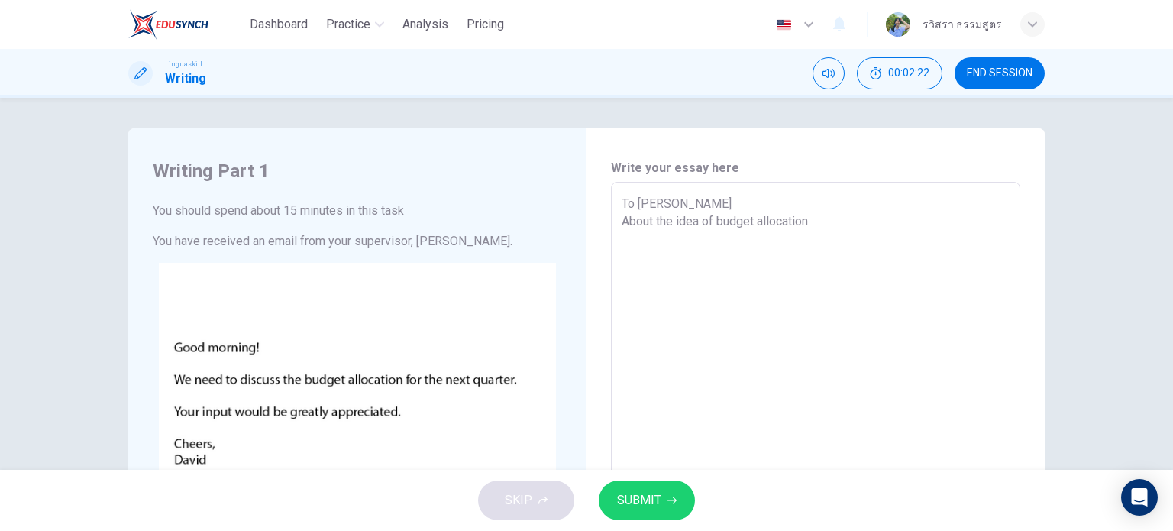
type textarea "x"
type textarea "To [PERSON_NAME] About the idea of budget allocation Gp"
type textarea "x"
type textarea "To [PERSON_NAME] About the idea of budget allocation G"
type textarea "x"
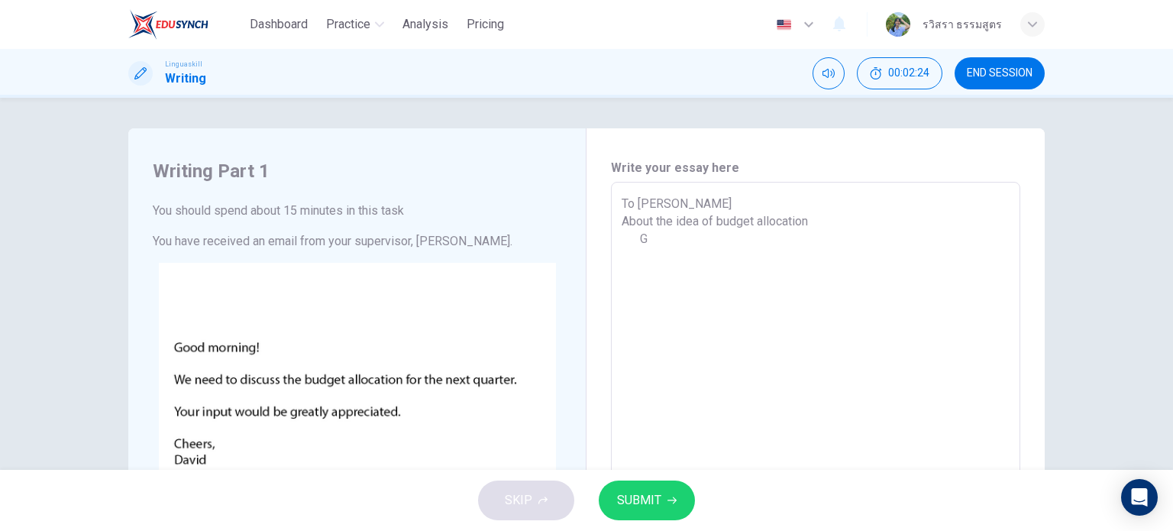
type textarea "To [PERSON_NAME] About the idea of budget allocation Go"
type textarea "x"
type textarea "To [PERSON_NAME] About the idea of budget allocation Goo"
type textarea "x"
type textarea "To [PERSON_NAME] About the idea of budget allocation Good"
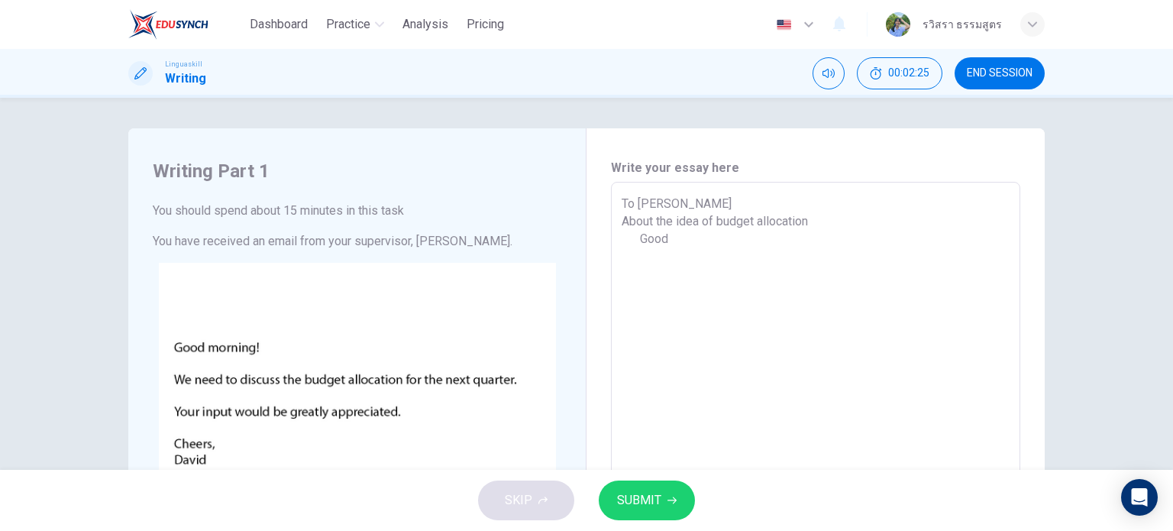
type textarea "x"
type textarea "To [PERSON_NAME] About the idea of budget allocation Good"
type textarea "x"
type textarea "To [PERSON_NAME] About the idea of budget allocation Good"
type textarea "x"
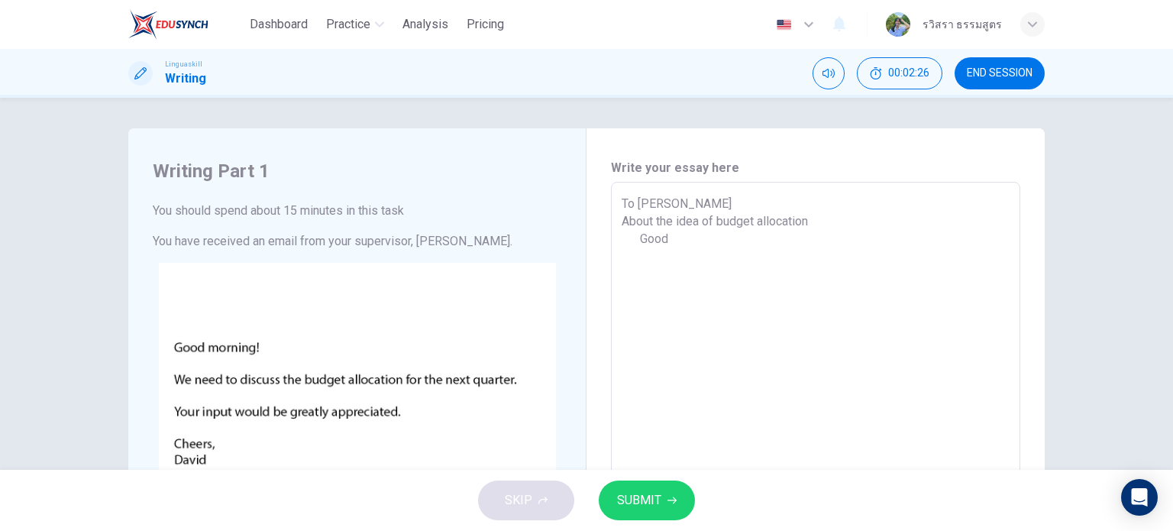
type textarea "To [PERSON_NAME] About the idea of budget allocation Goo"
type textarea "x"
type textarea "To [PERSON_NAME] About the idea of budget allocation Good"
type textarea "x"
type textarea "To [PERSON_NAME] About the idea of budget allocation Good"
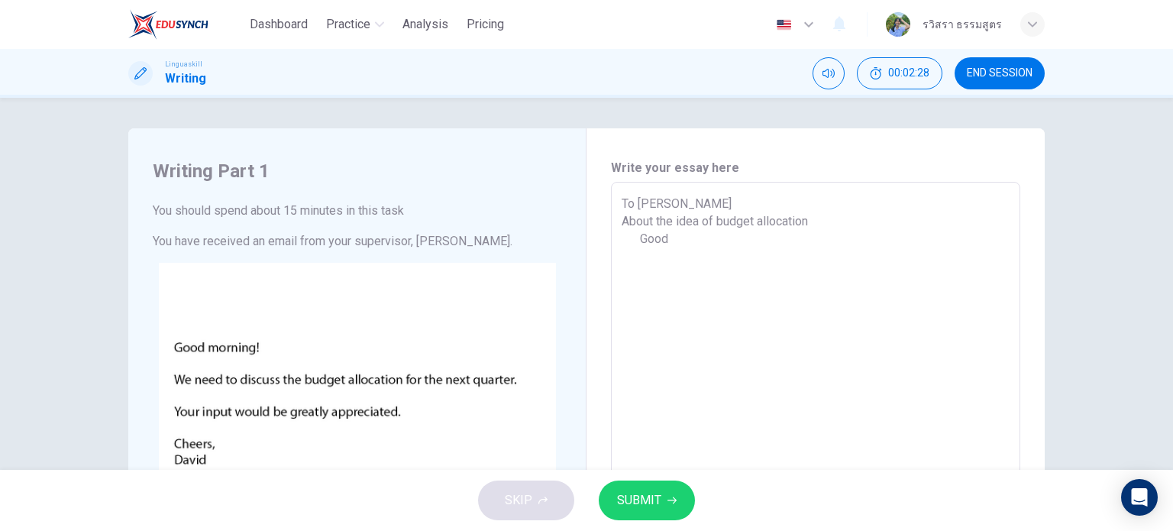
type textarea "x"
type textarea "To [PERSON_NAME] About the idea of budget allocation Good"
type textarea "x"
type textarea "To [PERSON_NAME] About the idea of budget allocation Goo"
type textarea "x"
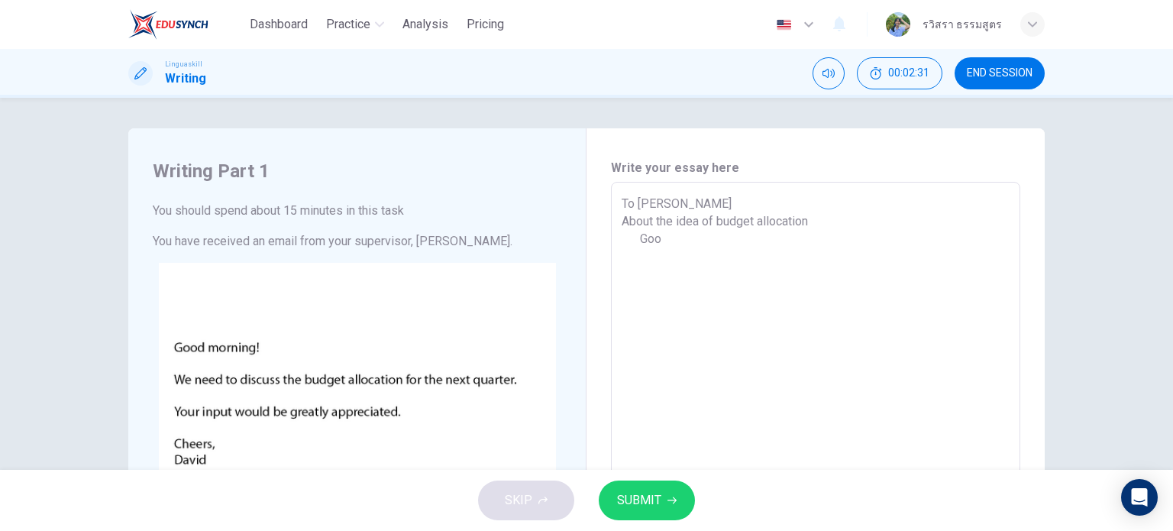
type textarea "To [PERSON_NAME] About the idea of budget allocation Go"
type textarea "x"
type textarea "To [PERSON_NAME] About the idea of budget allocation G"
type textarea "x"
type textarea "To [PERSON_NAME] About the idea of budget allocation"
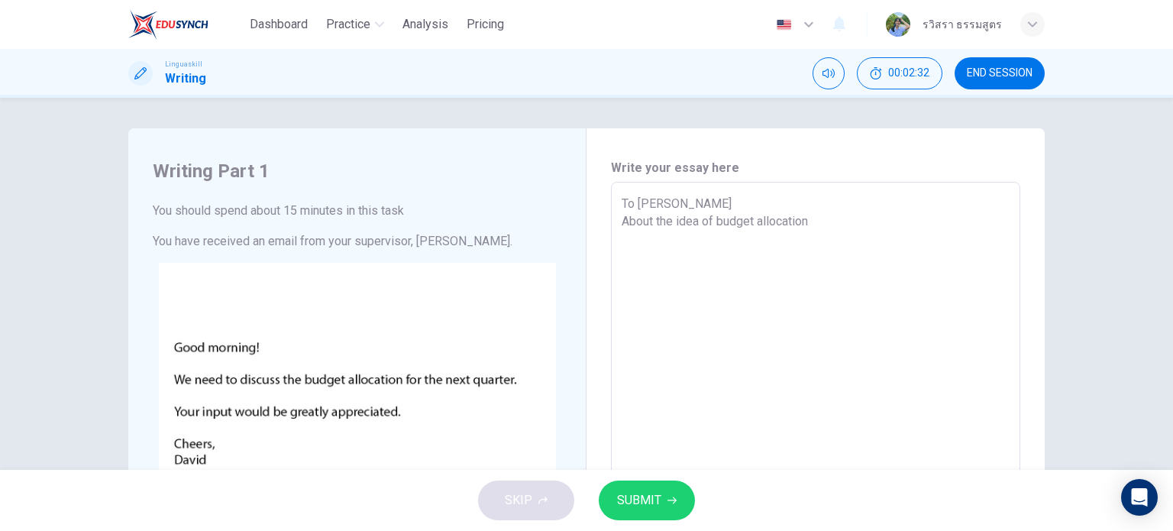
type textarea "x"
type textarea "To [PERSON_NAME] About the idea of budget allocation H"
type textarea "x"
type textarea "To [PERSON_NAME] About the idea of budget allocation Hi"
type textarea "x"
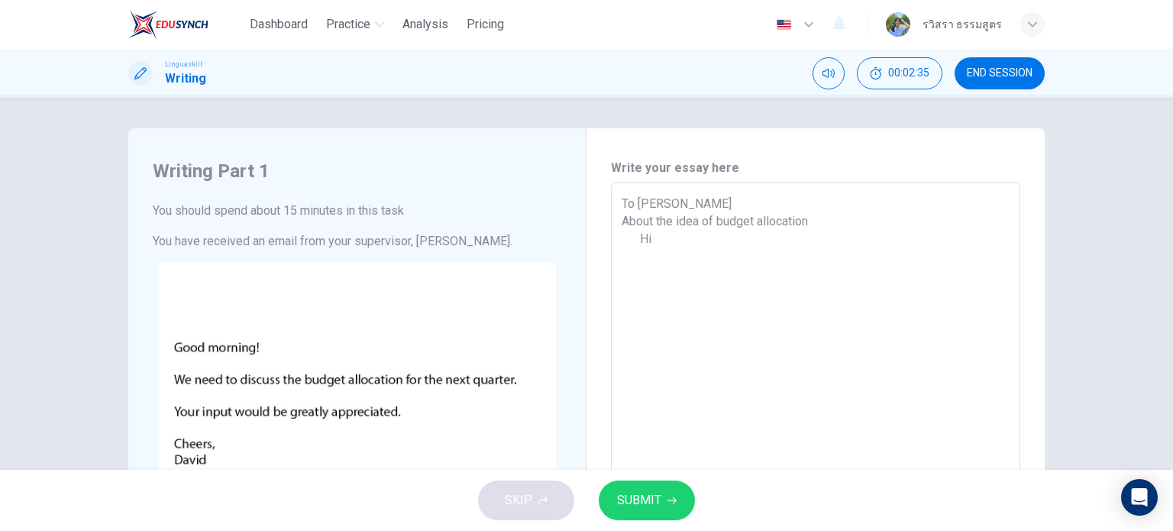
type textarea "To [PERSON_NAME] About the idea of budget allocation Hi"
type textarea "x"
type textarea "To [PERSON_NAME] About the idea of budget allocation Hi d"
type textarea "x"
type textarea "To [PERSON_NAME] About the idea of budget allocation Hi da"
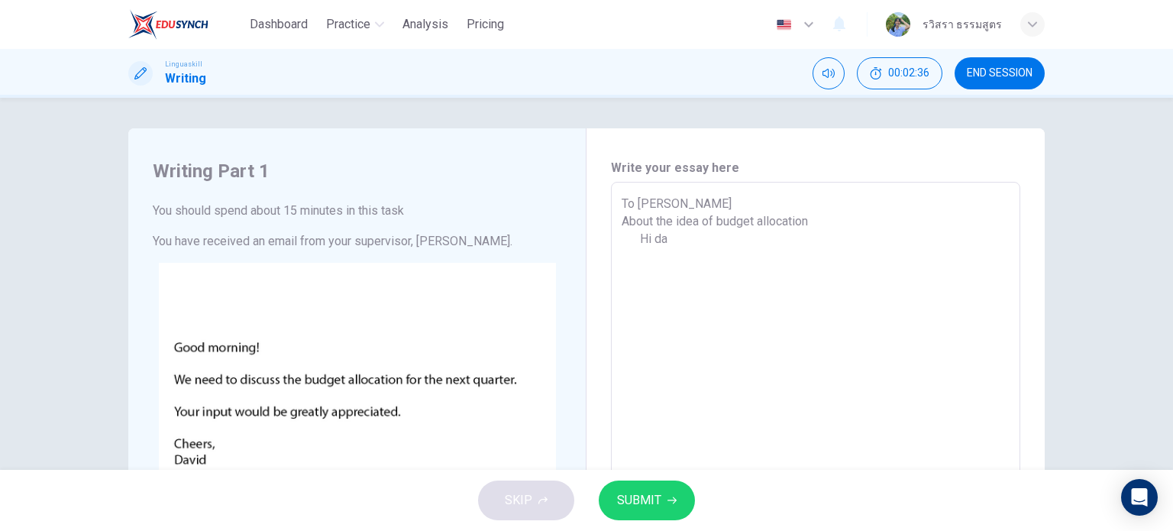
type textarea "x"
type textarea "To [PERSON_NAME] About the idea of budget allocation Hi dav"
type textarea "x"
type textarea "To [PERSON_NAME] About the idea of budget allocation Hi davi"
type textarea "x"
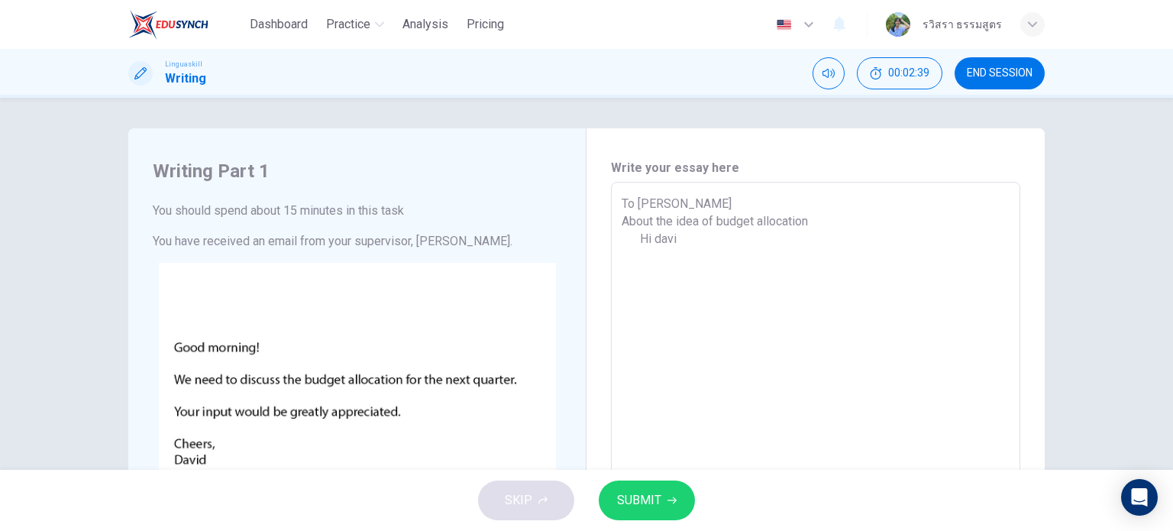
type textarea "To [PERSON_NAME] About the idea of budget allocation Hi [PERSON_NAME]"
type textarea "x"
type textarea "To [PERSON_NAME] About the idea of budget allocation Hi [PERSON_NAME]"
type textarea "x"
type textarea "To [PERSON_NAME] About the idea of budget allocation Hi [PERSON_NAME]"
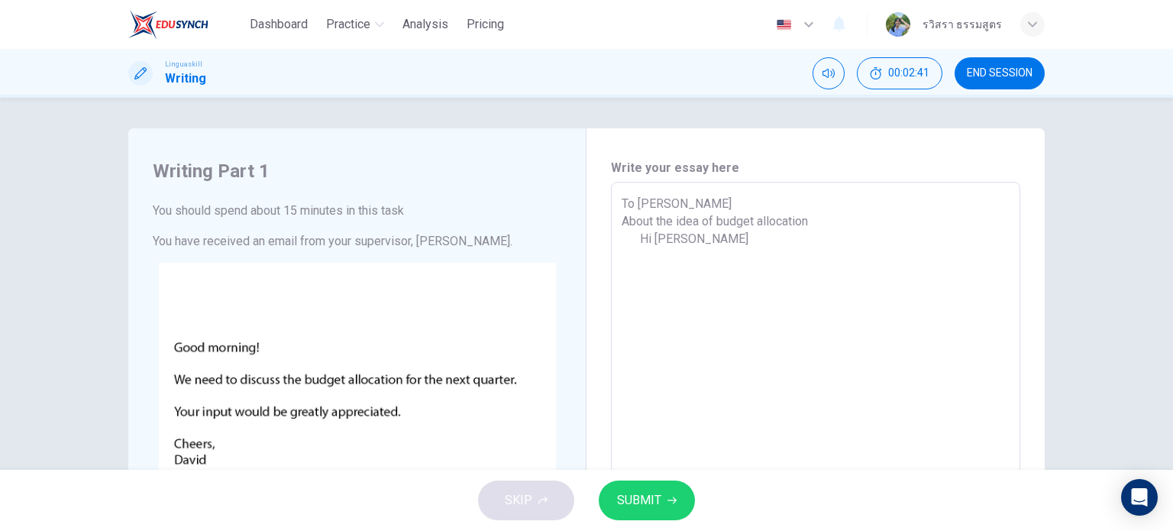
type textarea "x"
type textarea "To [PERSON_NAME] About the idea of budget allocation Hi [PERSON_NAME]}"
type textarea "x"
type textarea "To [PERSON_NAME] About the idea of budget allocation Hi [PERSON_NAME]"
type textarea "x"
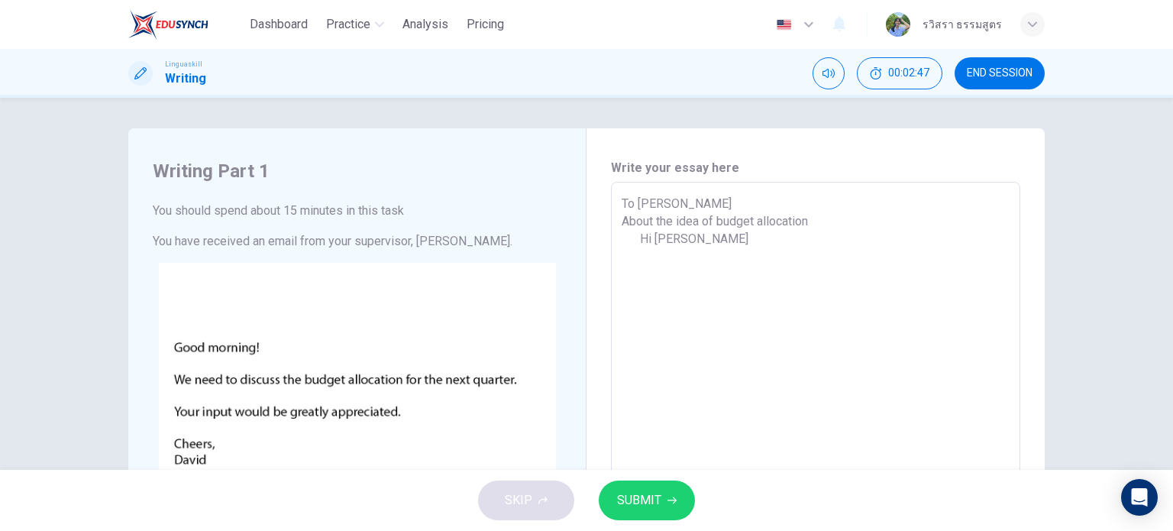
type textarea "To [PERSON_NAME] About the idea of budget allocation Hi [PERSON_NAME]'"
type textarea "x"
type textarea "To [PERSON_NAME] About the idea of budget allocation Hi [PERSON_NAME]"
type textarea "x"
type textarea "To [PERSON_NAME] About the idea of budget allocation Hi [PERSON_NAME]'"
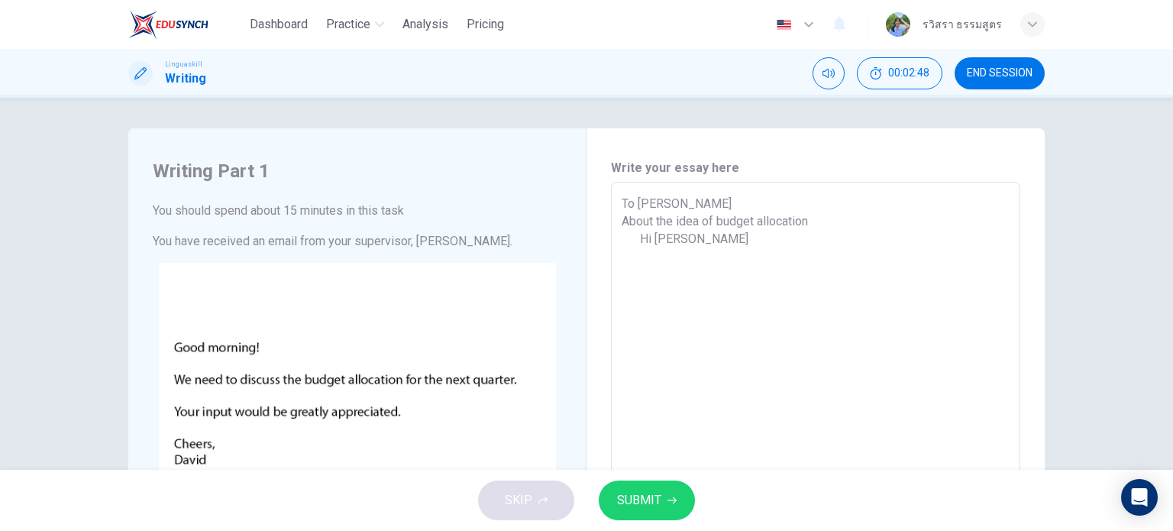
type textarea "x"
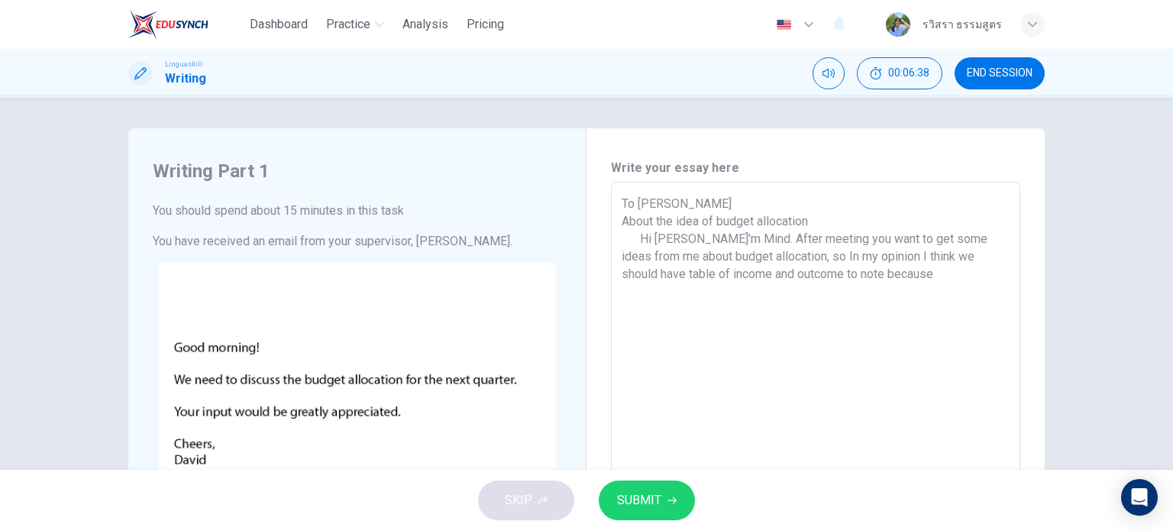
click at [641, 281] on textarea "To [PERSON_NAME] About the idea of budget allocation Hi [PERSON_NAME]'m Mind. A…" at bounding box center [815, 467] width 388 height 544
click at [890, 291] on textarea "To [PERSON_NAME] About the idea of budget allocation Hi [PERSON_NAME]'m Mind. A…" at bounding box center [815, 467] width 388 height 544
click at [648, 278] on textarea "To [PERSON_NAME] About the idea of budget allocation Hi [PERSON_NAME]'m Mind. A…" at bounding box center [815, 467] width 388 height 544
click at [898, 289] on textarea "To [PERSON_NAME] About the idea of budget allocation Hi [PERSON_NAME]'m Mind. A…" at bounding box center [815, 467] width 388 height 544
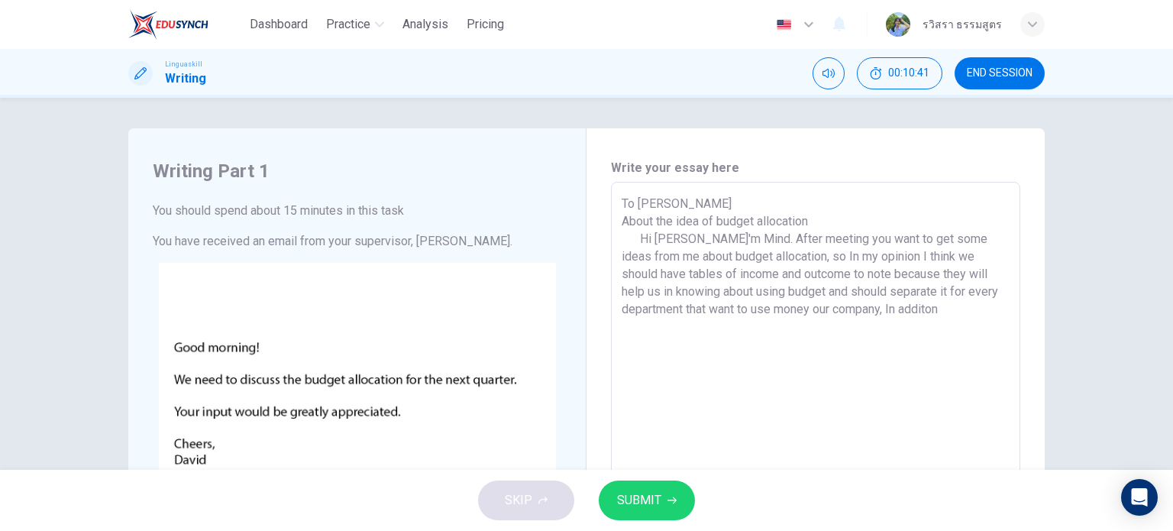
click at [888, 314] on textarea "To [PERSON_NAME] About the idea of budget allocation Hi [PERSON_NAME]'m Mind. A…" at bounding box center [815, 467] width 388 height 544
click at [950, 307] on textarea "To [PERSON_NAME] About the idea of budget allocation Hi [PERSON_NAME]'m Mind. A…" at bounding box center [815, 467] width 388 height 544
click at [721, 331] on textarea "To [PERSON_NAME] About the idea of budget allocation Hi [PERSON_NAME]'m Mind. A…" at bounding box center [815, 467] width 388 height 544
click at [780, 337] on textarea "To [PERSON_NAME] About the idea of budget allocation Hi [PERSON_NAME]'m Mind. A…" at bounding box center [815, 467] width 388 height 544
click at [658, 497] on span "SUBMIT" at bounding box center [639, 499] width 44 height 21
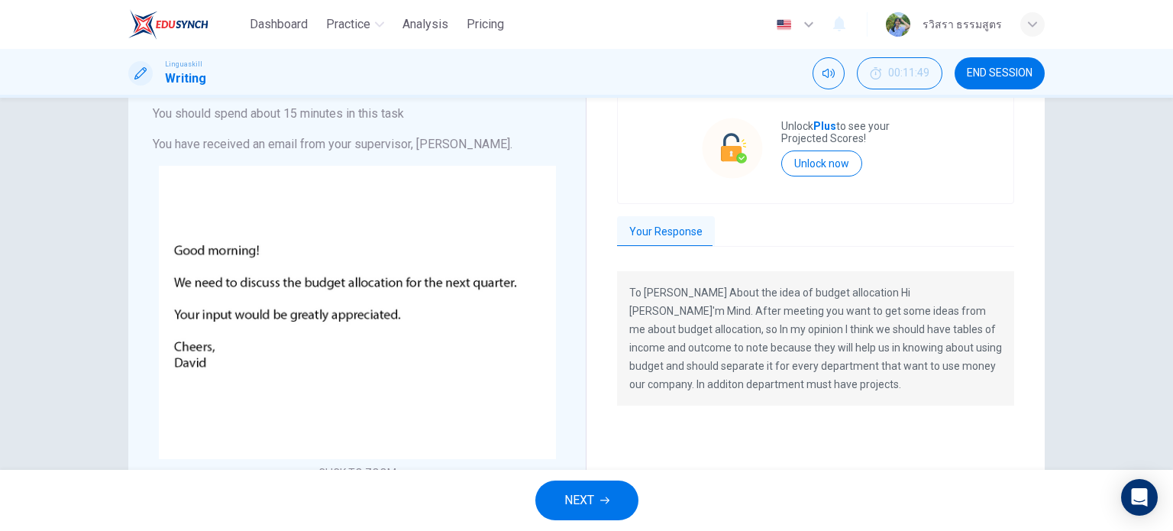
scroll to position [61, 0]
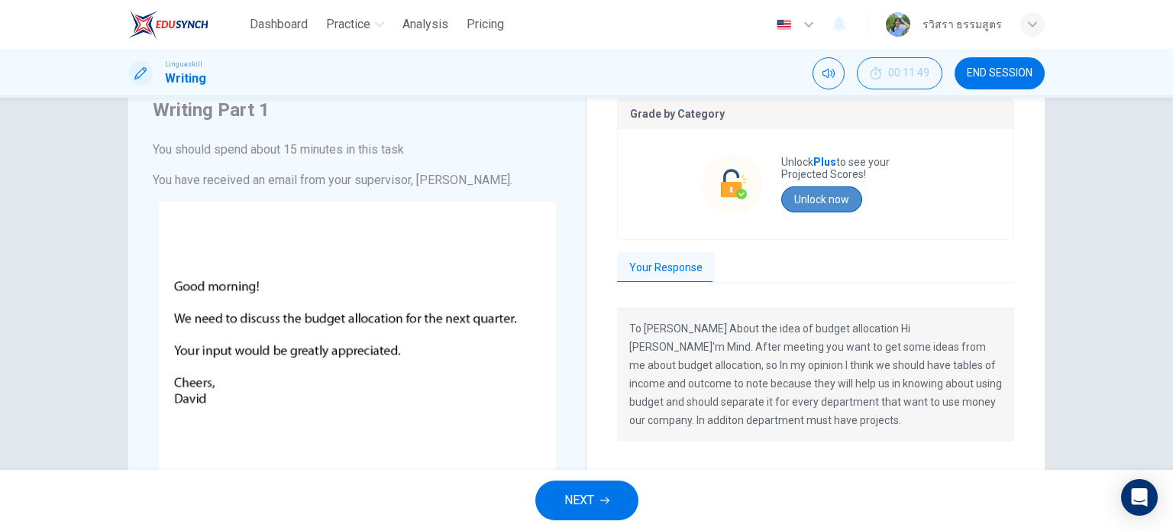
click at [824, 204] on button "Unlock now" at bounding box center [821, 199] width 81 height 26
drag, startPoint x: 617, startPoint y: 315, endPoint x: 631, endPoint y: 326, distance: 18.5
click at [631, 326] on div "To [PERSON_NAME] About the idea of budget allocation Hi [PERSON_NAME]'m Mind. A…" at bounding box center [815, 374] width 397 height 134
drag, startPoint x: 621, startPoint y: 324, endPoint x: 641, endPoint y: 348, distance: 31.0
click at [641, 348] on div "To [PERSON_NAME] About the idea of budget allocation Hi [PERSON_NAME]'m Mind. A…" at bounding box center [815, 374] width 397 height 134
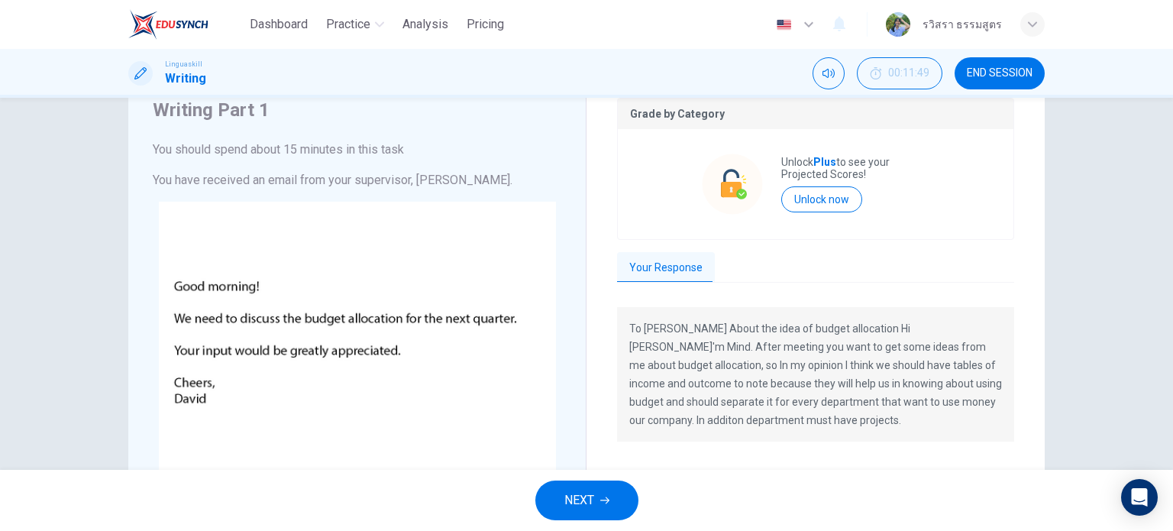
drag, startPoint x: 627, startPoint y: 324, endPoint x: 704, endPoint y: 431, distance: 132.4
click at [704, 431] on div "To [PERSON_NAME] About the idea of budget allocation Hi [PERSON_NAME]'m Mind. A…" at bounding box center [815, 374] width 397 height 134
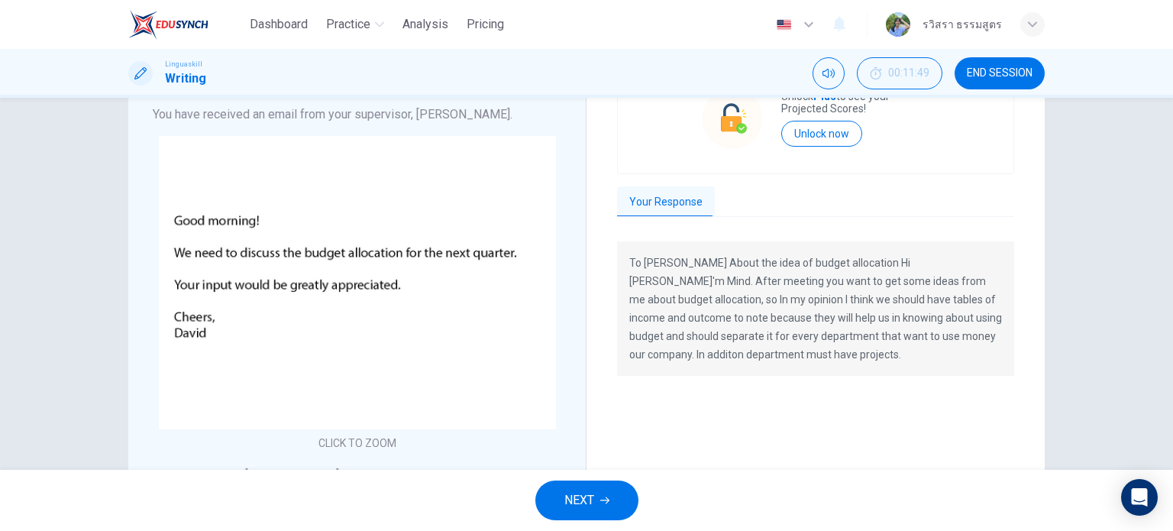
scroll to position [0, 0]
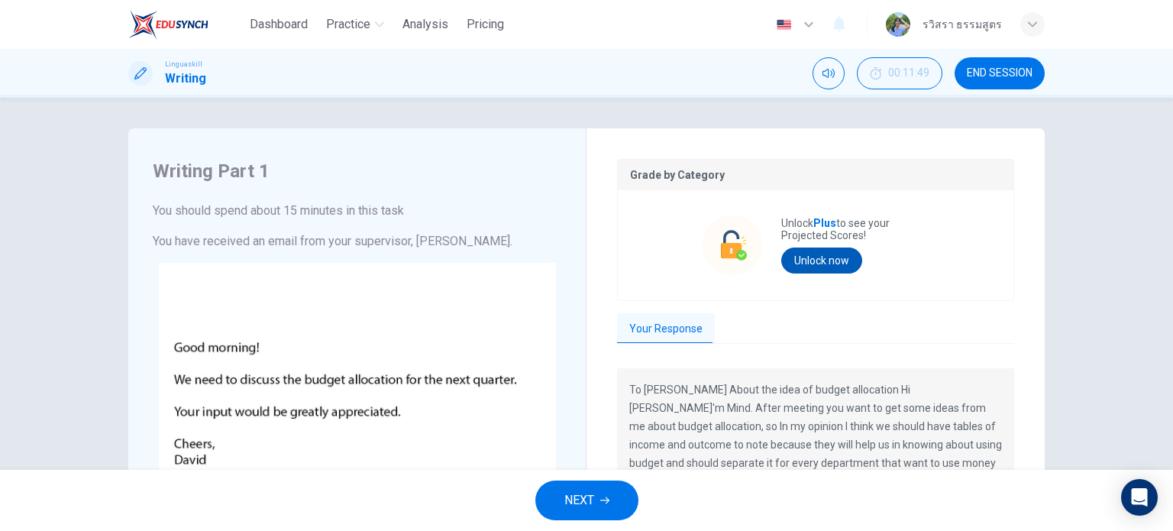
click at [815, 253] on button "Unlock now" at bounding box center [821, 260] width 81 height 26
click at [812, 256] on button "Unlock now" at bounding box center [821, 260] width 81 height 26
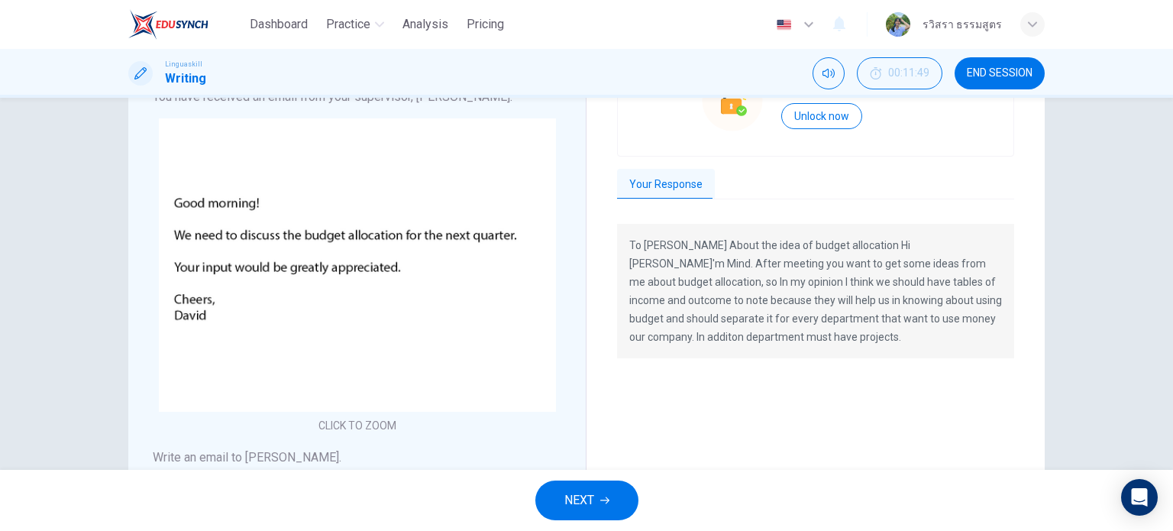
scroll to position [153, 0]
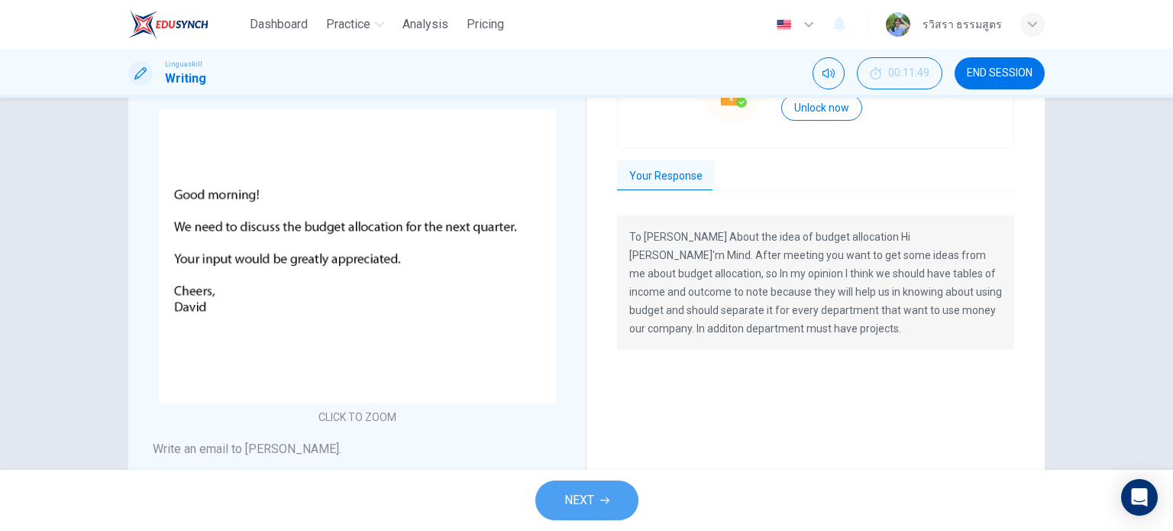
click at [602, 497] on icon "button" at bounding box center [604, 499] width 9 height 9
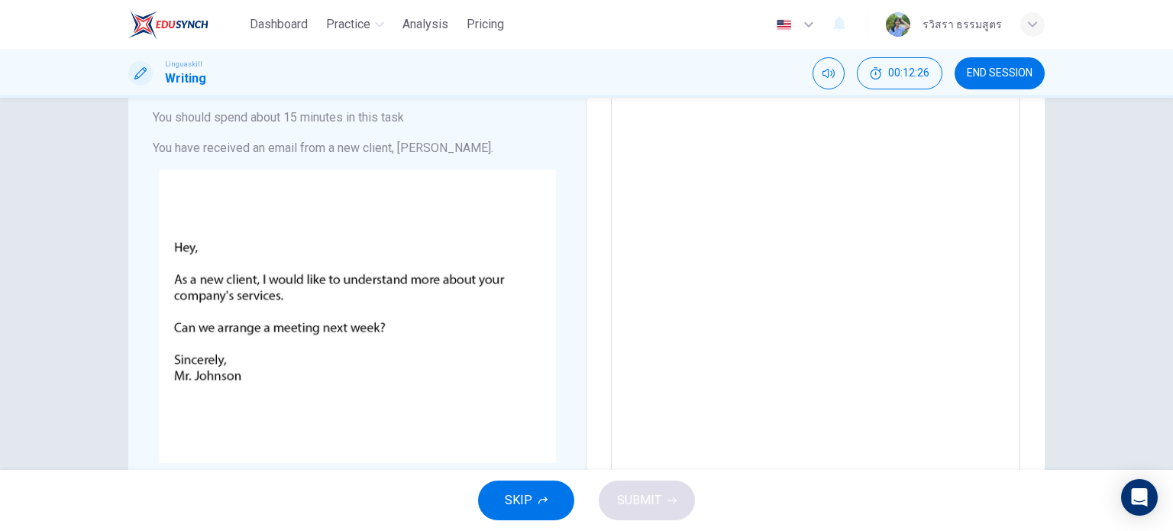
scroll to position [61, 0]
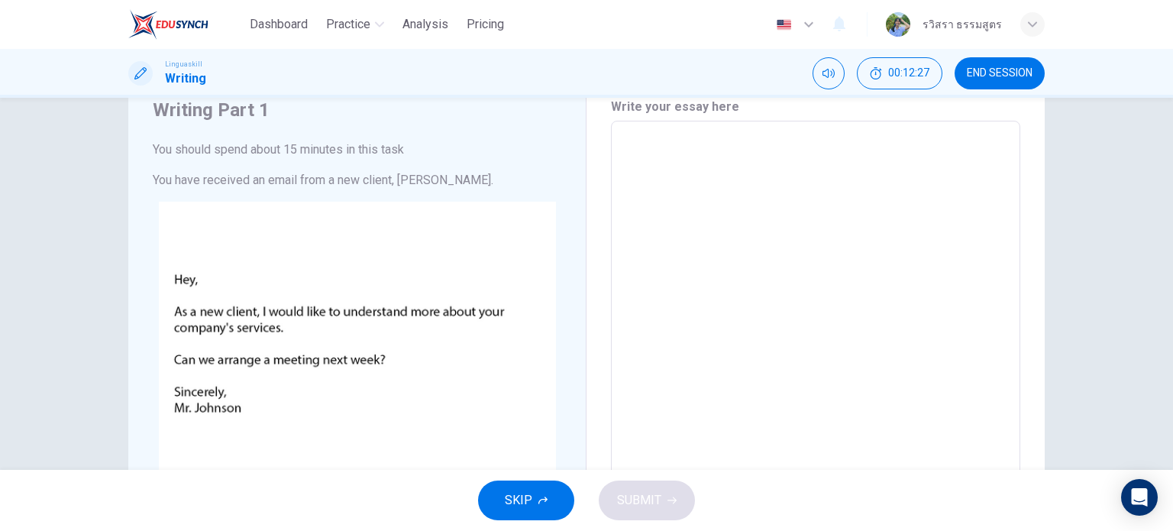
click at [660, 142] on textarea at bounding box center [815, 406] width 388 height 544
click at [970, 75] on span "END SESSION" at bounding box center [999, 73] width 66 height 12
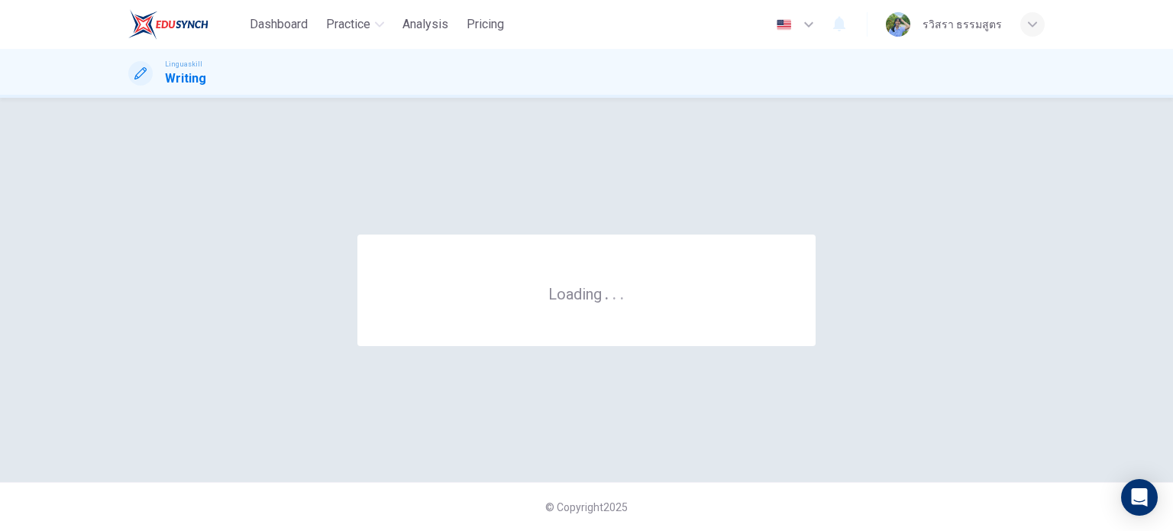
scroll to position [0, 0]
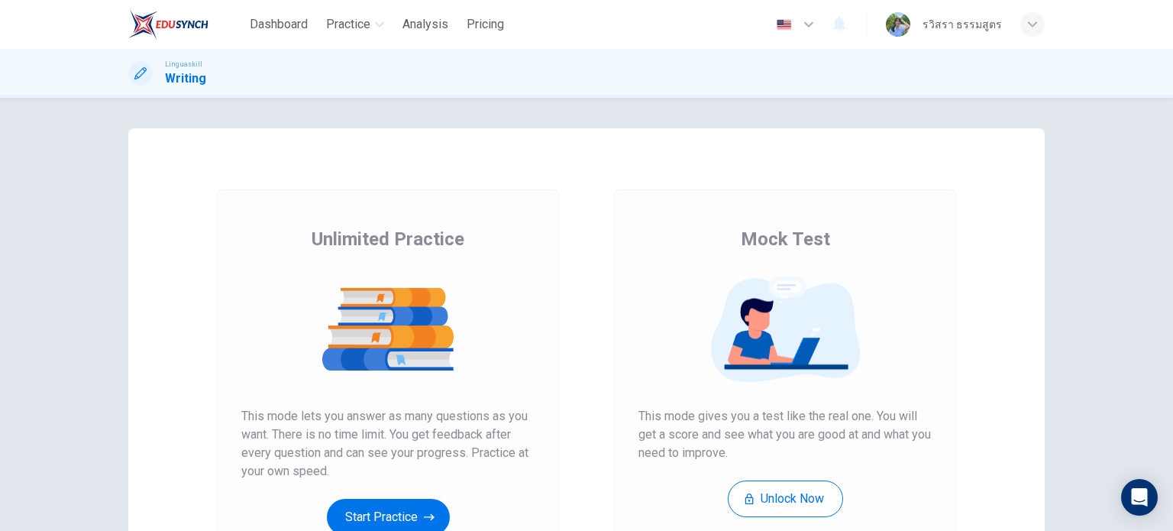
click at [1037, 36] on div "รวิสรา ธรรมสูตร" at bounding box center [965, 24] width 159 height 24
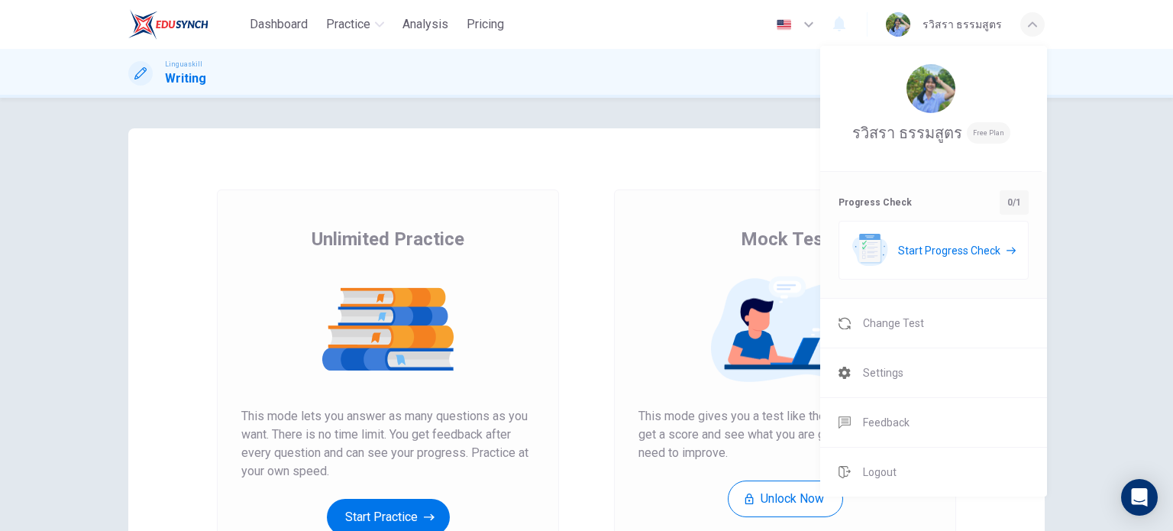
click at [934, 265] on div "Start Progress Check" at bounding box center [933, 250] width 190 height 59
